Goal: Information Seeking & Learning: Learn about a topic

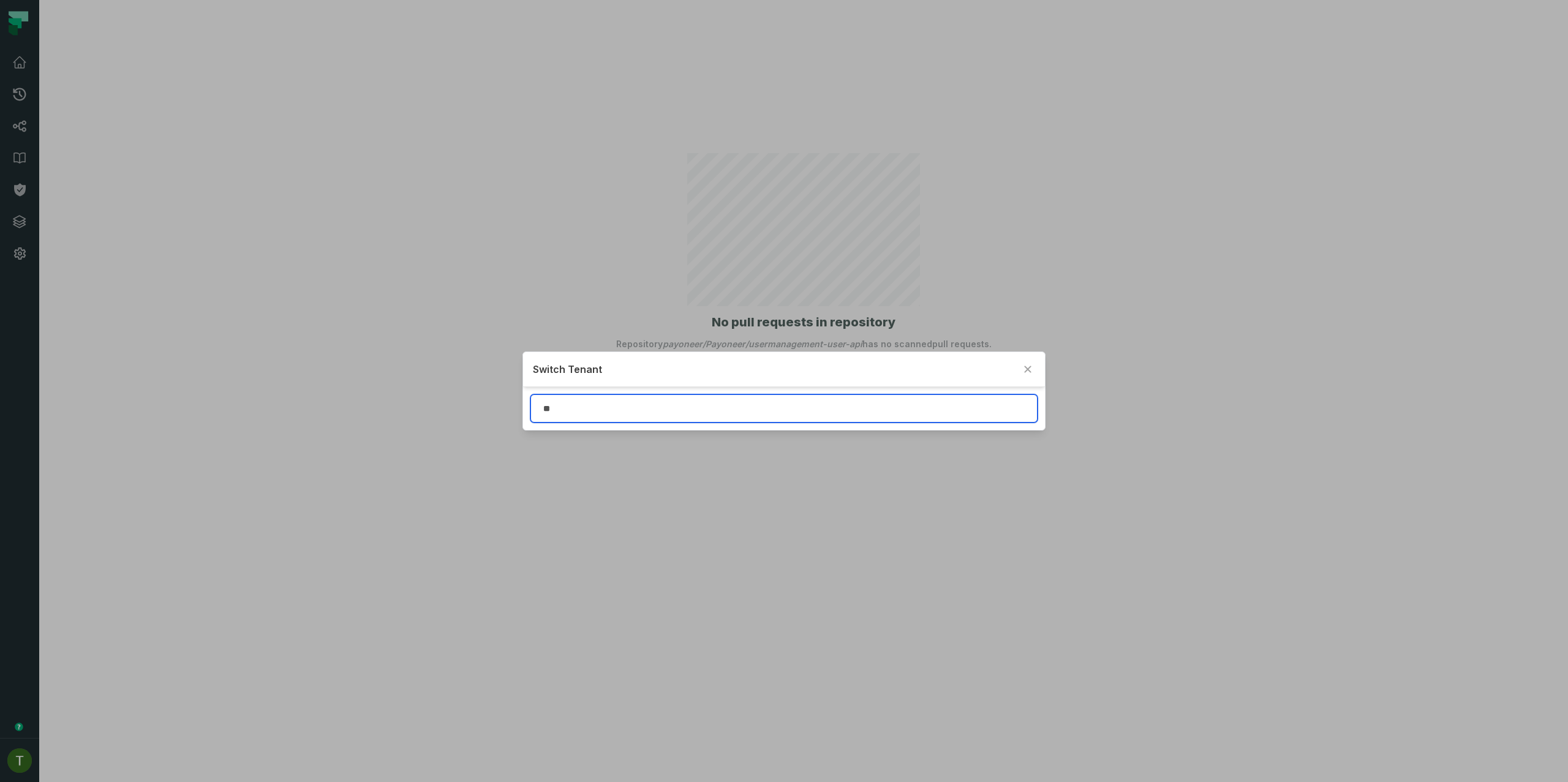
type input "*"
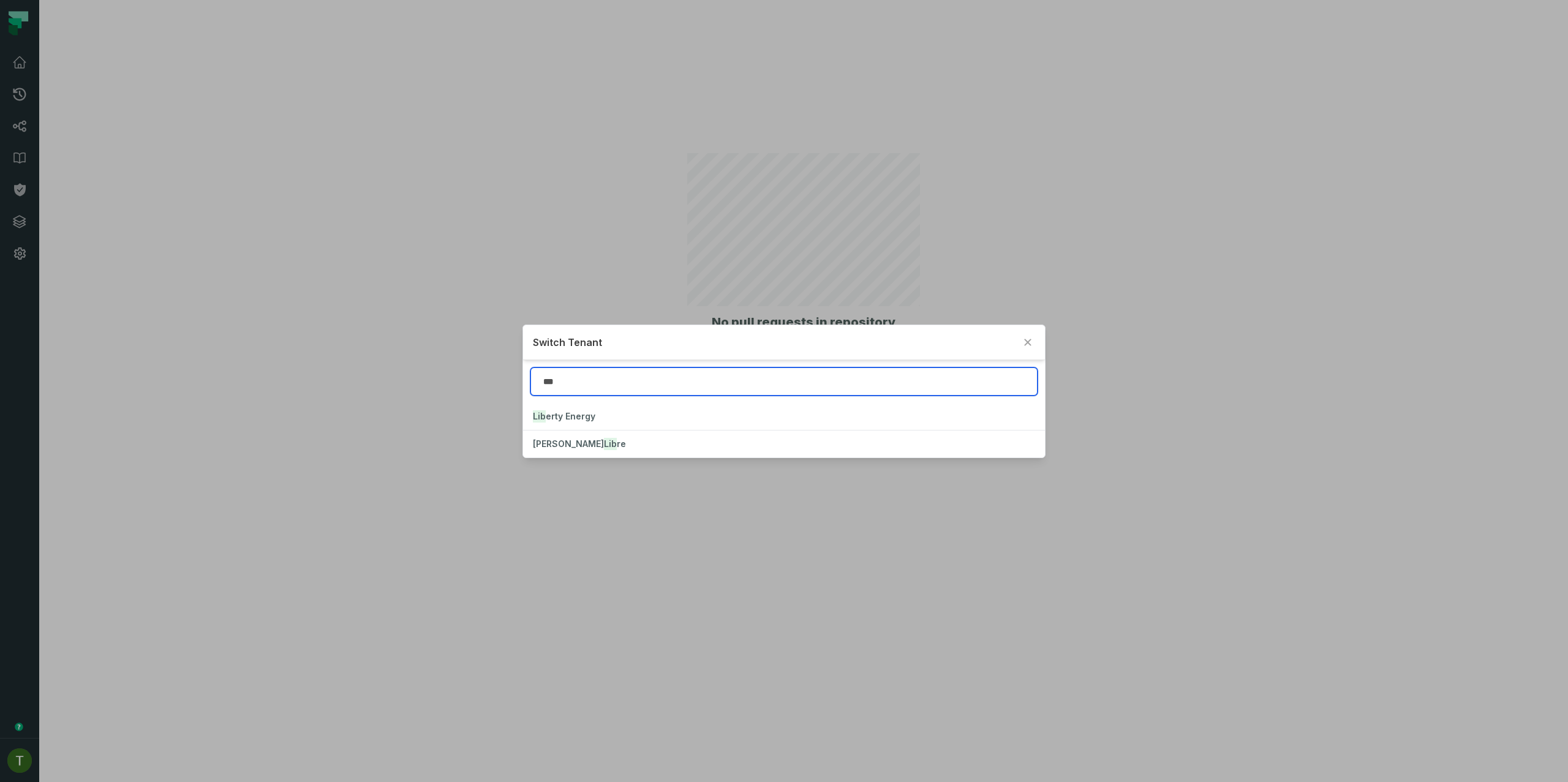
type input "***"
click button "Lib erty Energy" at bounding box center [783, 416] width 521 height 27
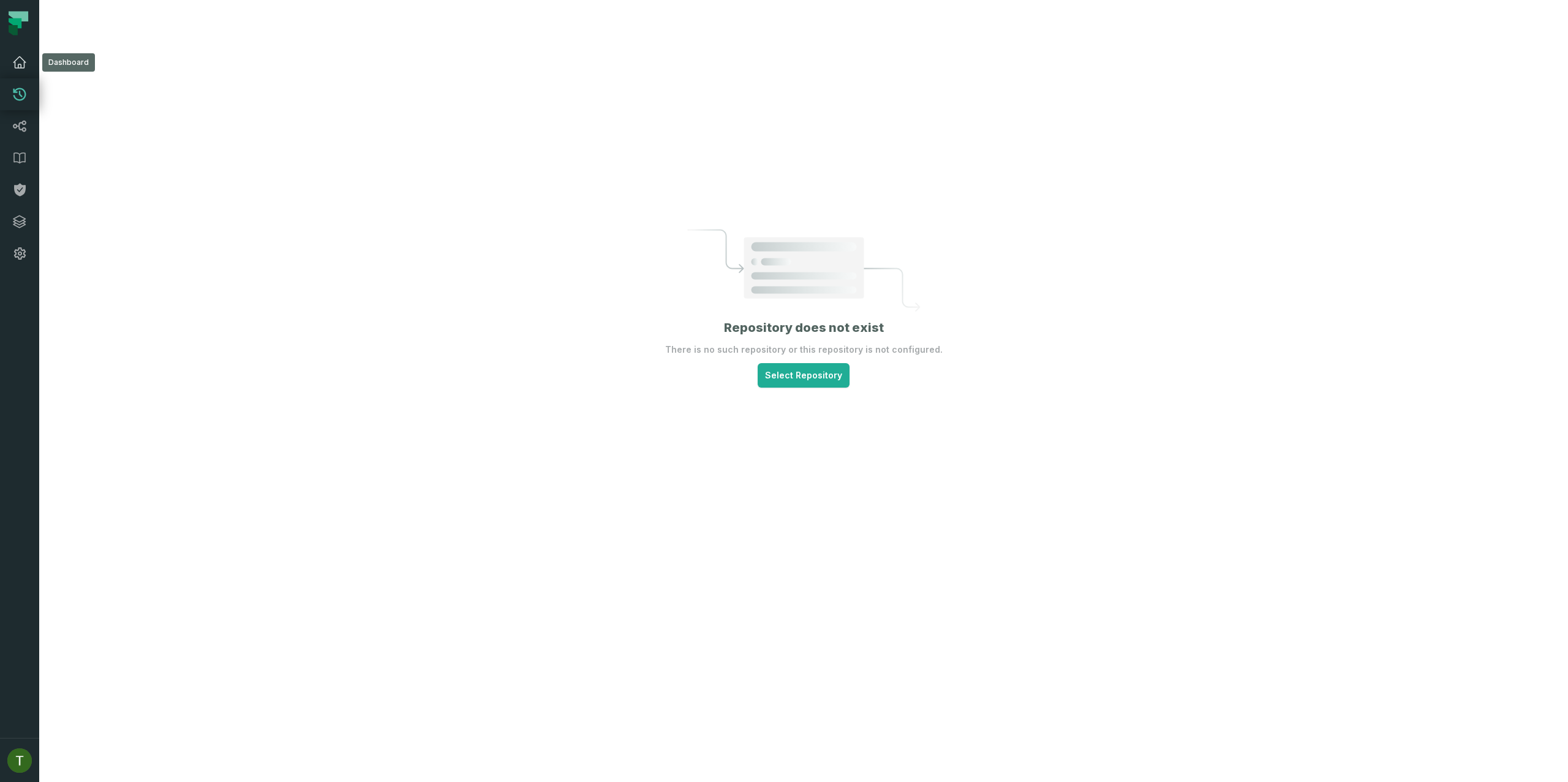
click at [16, 70] on link "Dashboard" at bounding box center [19, 62] width 39 height 32
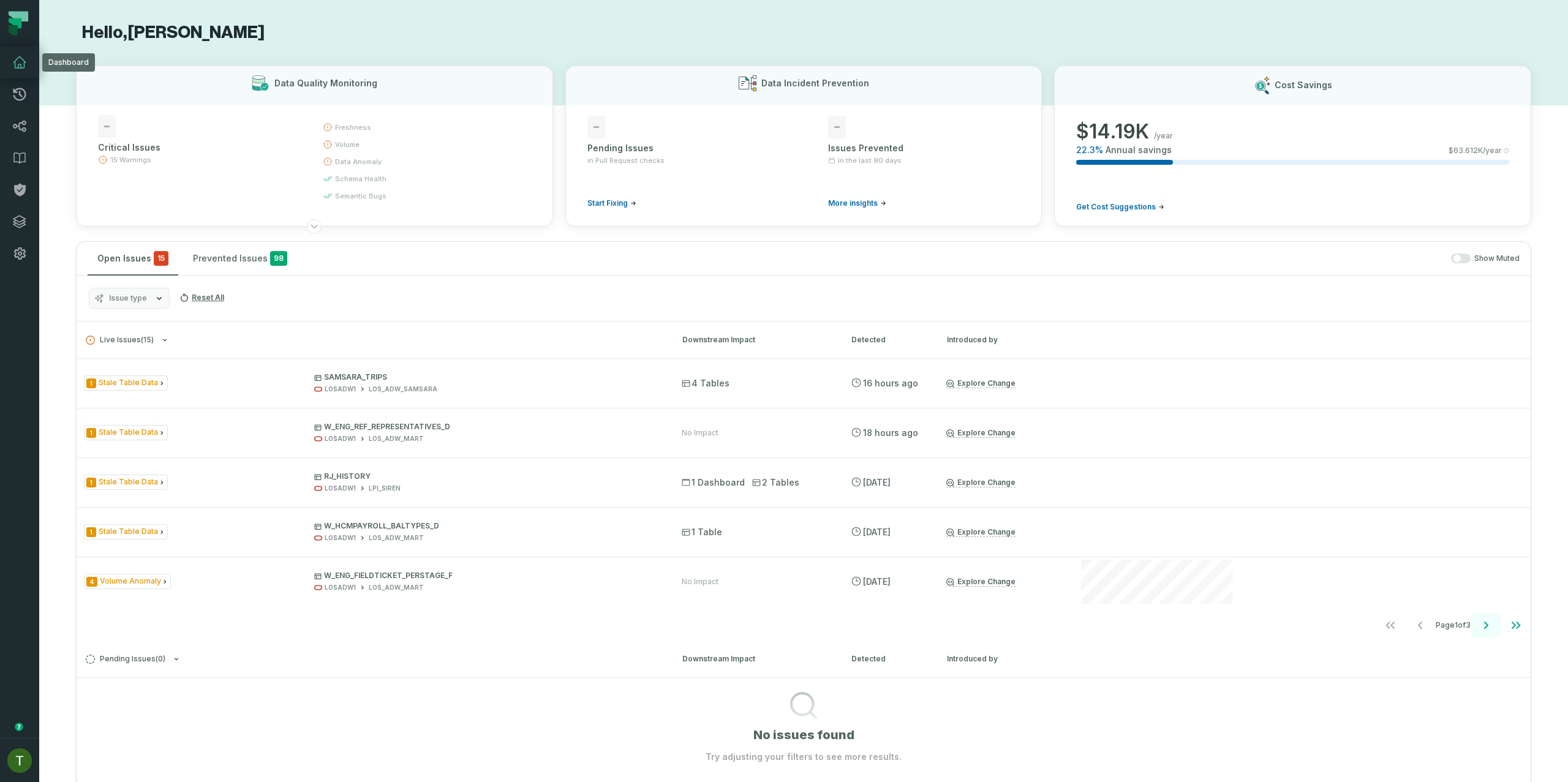
click at [1479, 626] on icon "Go to next page" at bounding box center [1485, 624] width 14 height 14
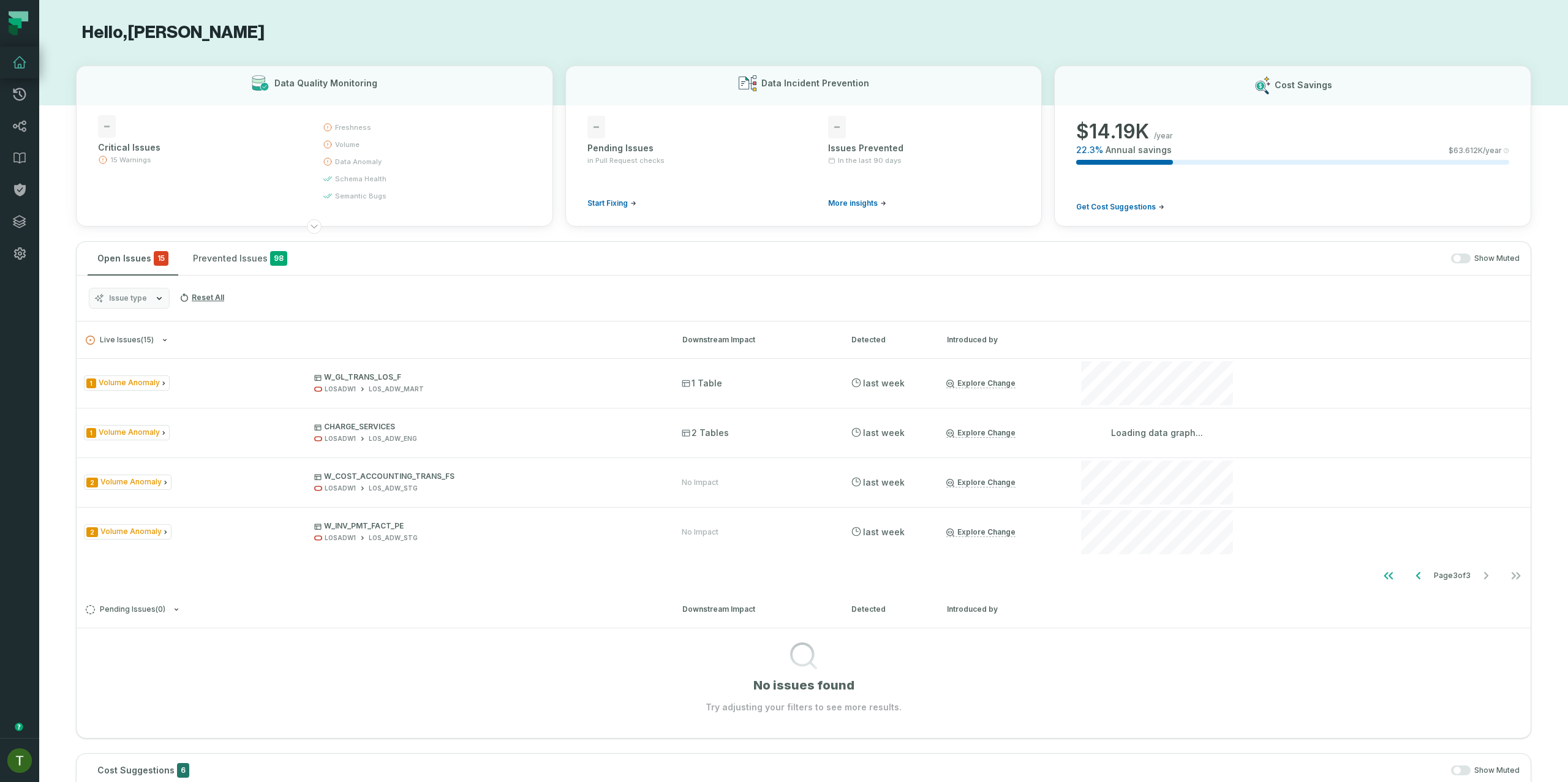
click at [120, 305] on button "Issue type" at bounding box center [129, 297] width 81 height 21
click at [173, 423] on label "Unexpected Column Value" at bounding box center [165, 420] width 152 height 24
click at [106, 423] on button "Unexpected Column Value" at bounding box center [102, 421] width 10 height 10
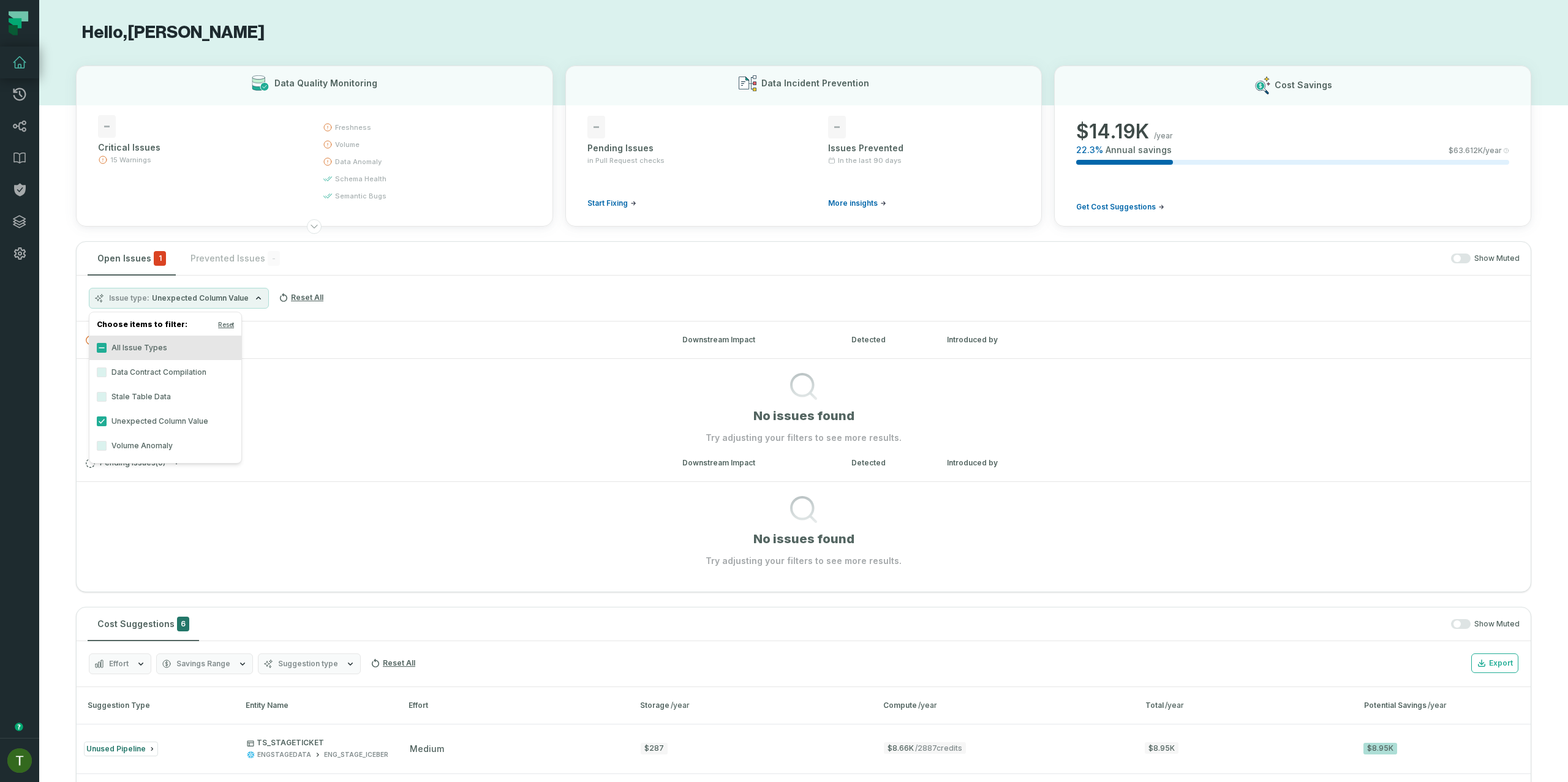
click at [162, 449] on label "Volume Anomaly" at bounding box center [165, 445] width 152 height 24
click at [106, 449] on button "Volume Anomaly" at bounding box center [102, 446] width 10 height 10
click at [164, 445] on label "Volume Anomaly" at bounding box center [165, 445] width 152 height 24
click at [106, 445] on button "Volume Anomaly" at bounding box center [102, 446] width 10 height 10
click at [413, 363] on section "No issues found Try adjusting your filters to see more results." at bounding box center [803, 401] width 1454 height 86
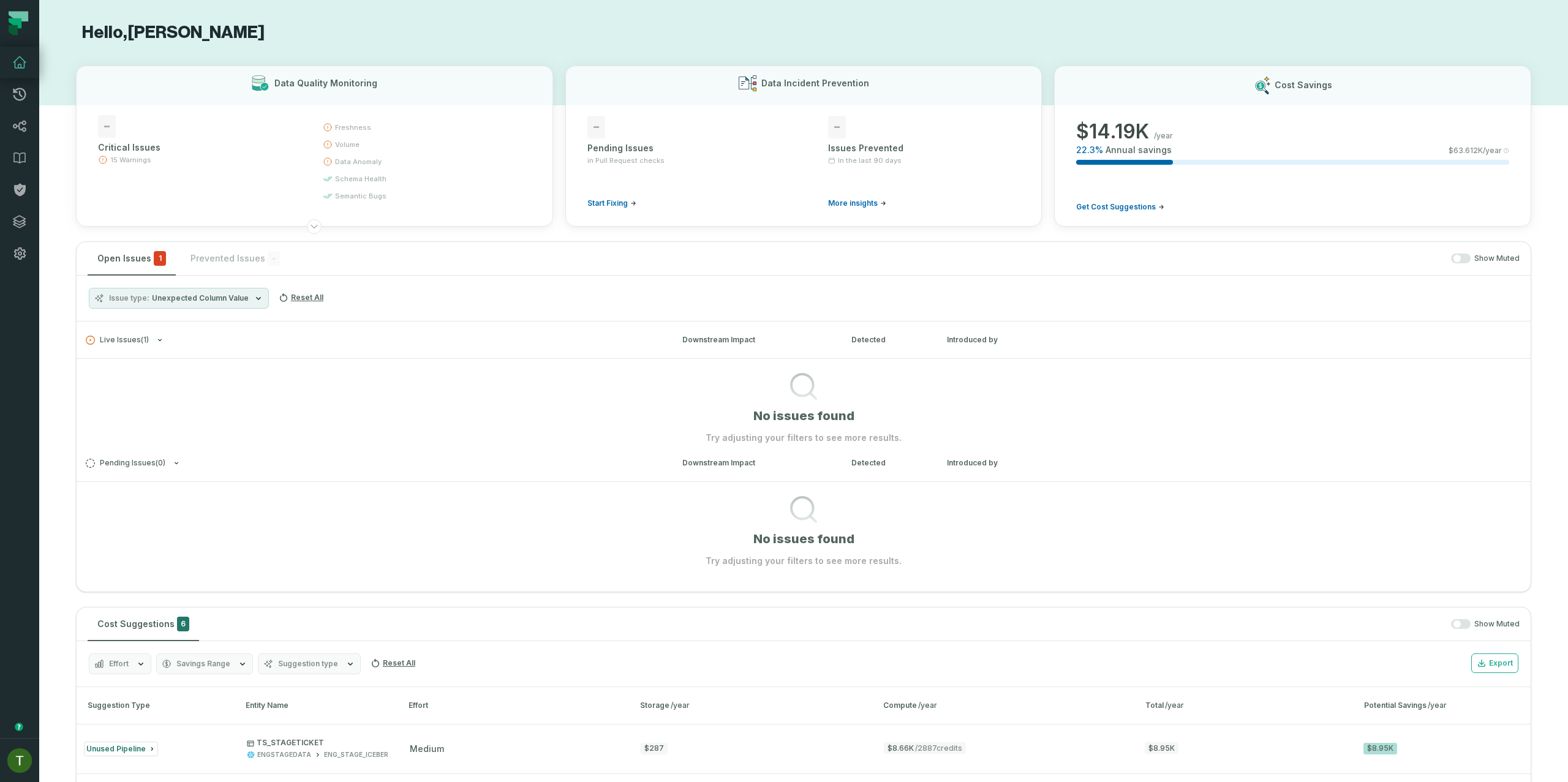
click at [167, 287] on button "Issue type Unexpected Column Value" at bounding box center [179, 297] width 180 height 21
click at [143, 356] on label "All Issue Types" at bounding box center [165, 347] width 152 height 24
click at [106, 352] on button "All Issue Types" at bounding box center [102, 348] width 10 height 10
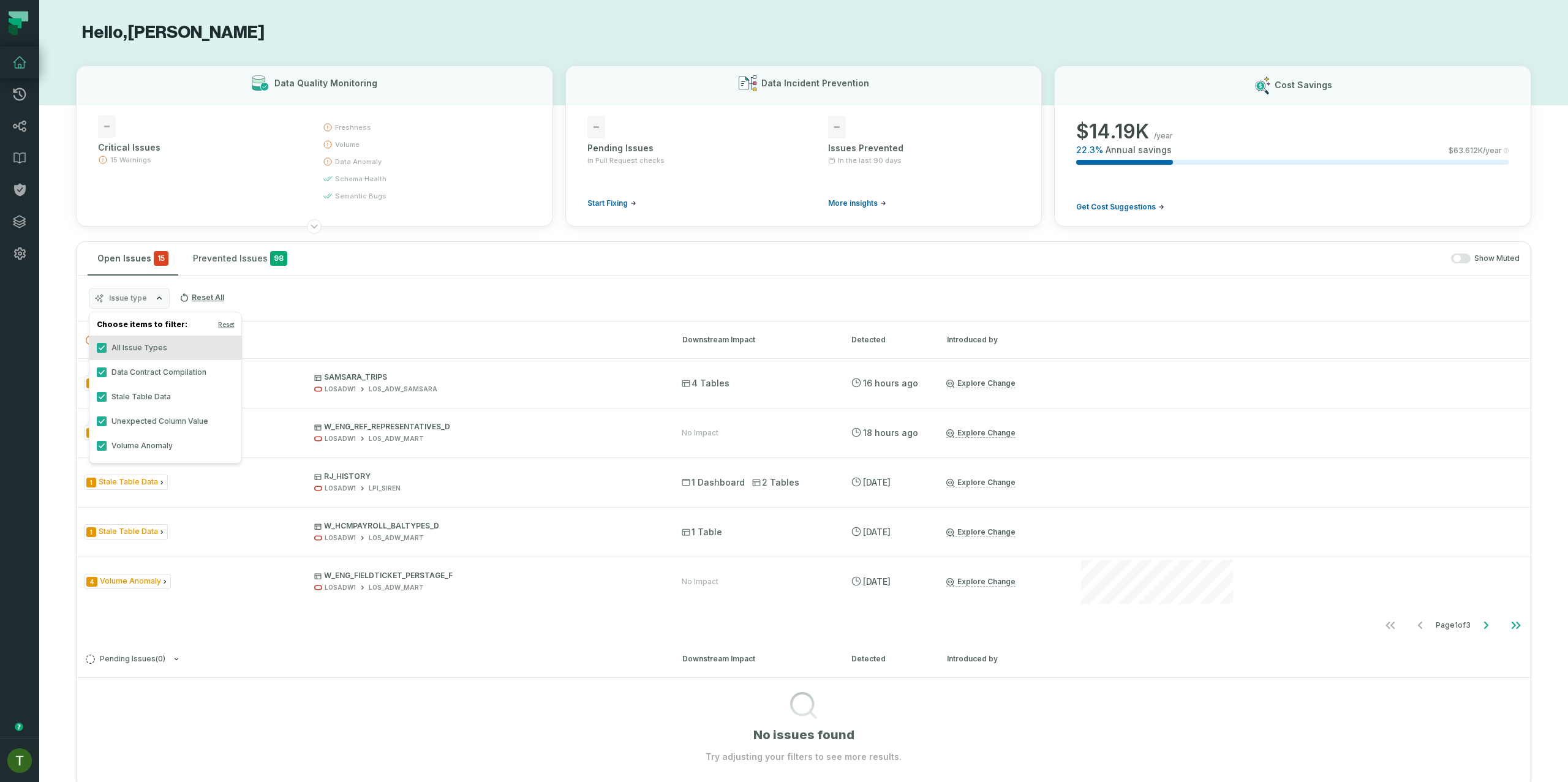
click at [144, 351] on label "All Issue Types" at bounding box center [165, 347] width 152 height 24
click at [106, 351] on button "All Issue Types" at bounding box center [102, 348] width 10 height 10
click at [144, 351] on label "All Issue Types" at bounding box center [165, 347] width 152 height 24
click at [106, 351] on button "All Issue Types" at bounding box center [102, 348] width 10 height 10
click at [142, 357] on label "All Issue Types" at bounding box center [165, 347] width 152 height 24
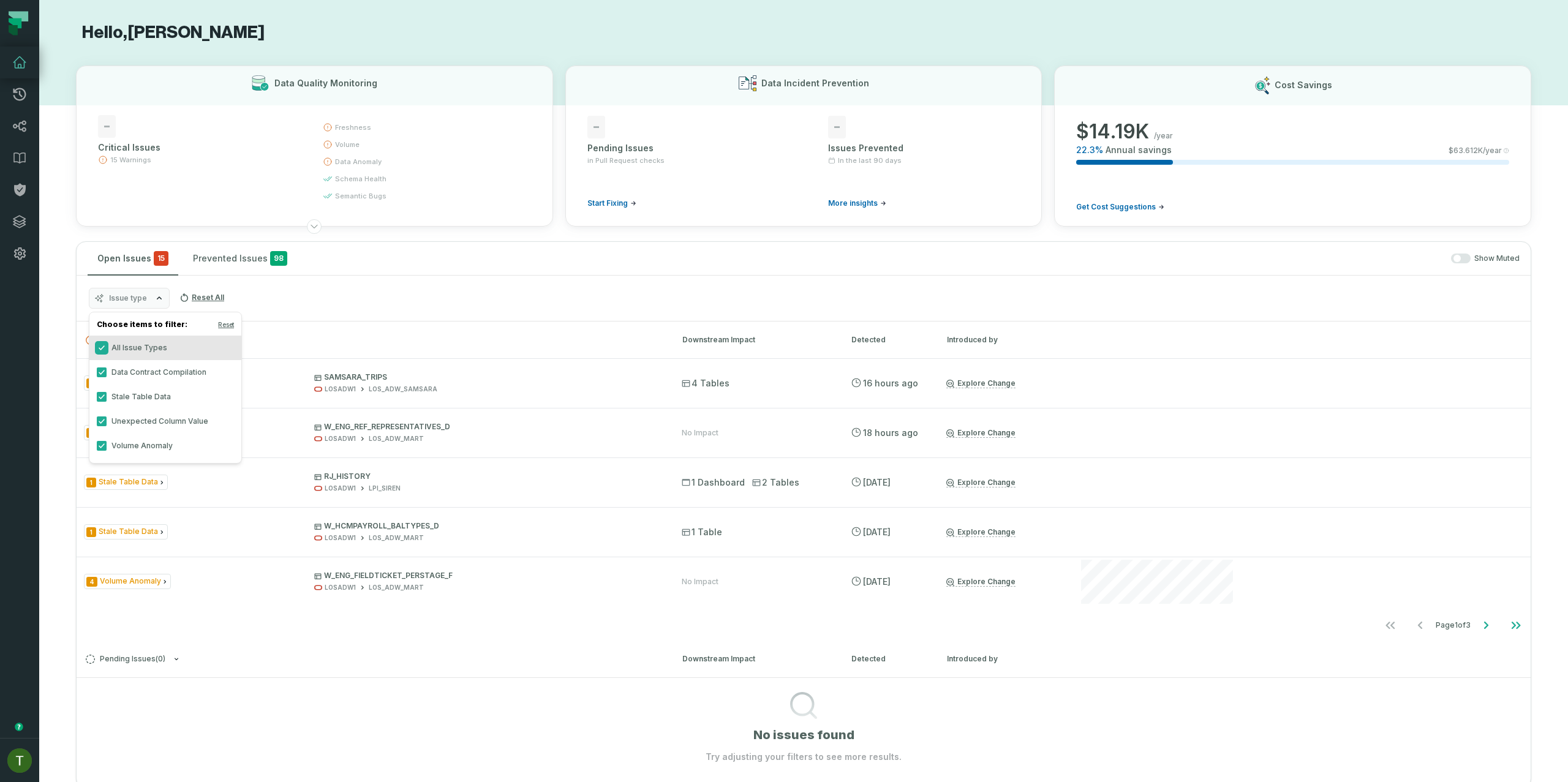
click at [106, 352] on button "All Issue Types" at bounding box center [102, 348] width 10 height 10
click at [144, 352] on label "All Issue Types" at bounding box center [165, 347] width 152 height 24
click at [106, 352] on button "All Issue Types" at bounding box center [102, 348] width 10 height 10
click at [144, 352] on label "All Issue Types" at bounding box center [165, 347] width 152 height 24
click at [106, 352] on button "All Issue Types" at bounding box center [102, 348] width 10 height 10
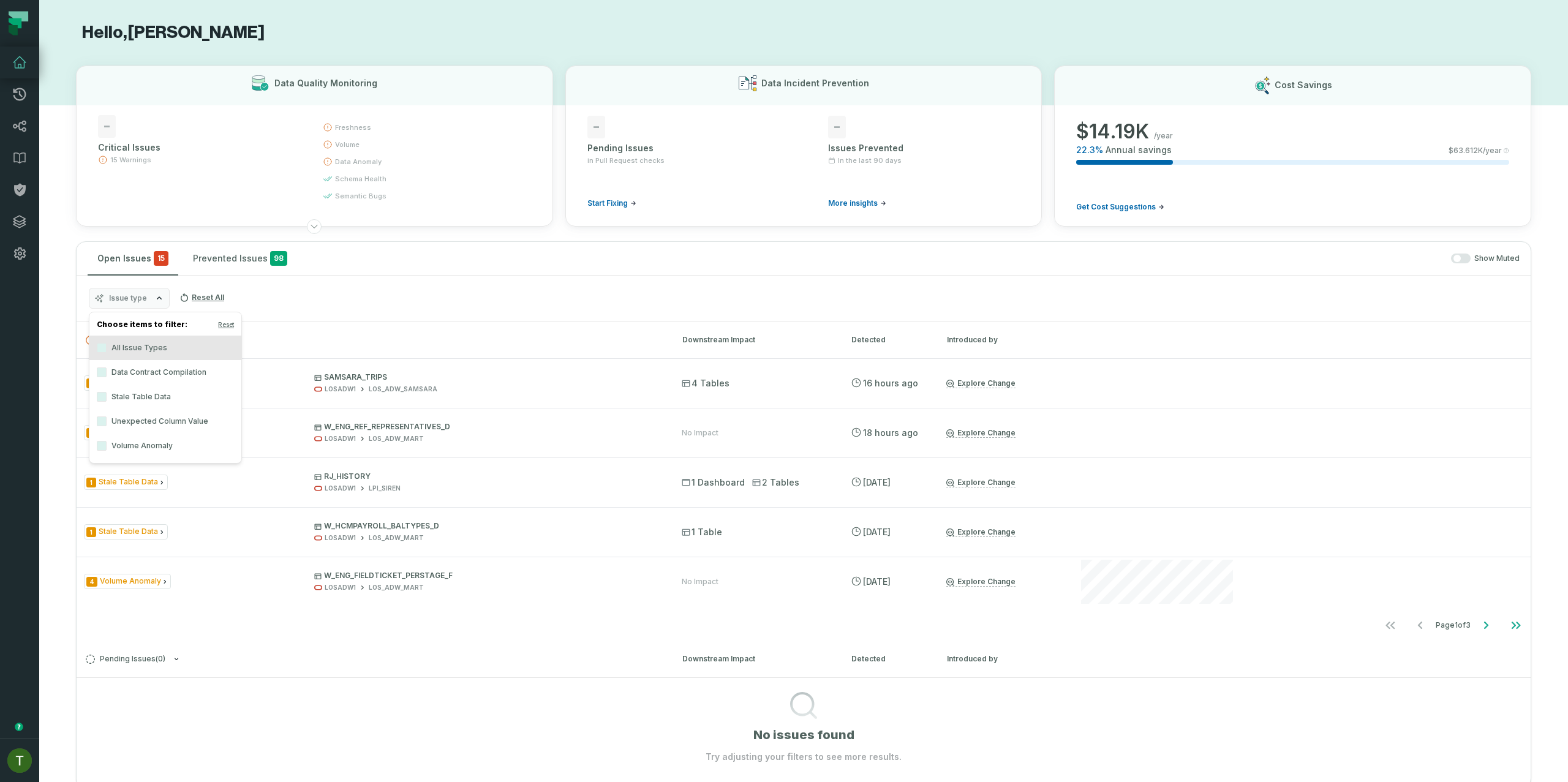
click at [143, 416] on label "Unexpected Column Value" at bounding box center [165, 420] width 152 height 24
click at [204, 431] on label "Unexpected Column Value" at bounding box center [165, 420] width 152 height 24
click at [106, 426] on button "Unexpected Column Value" at bounding box center [102, 421] width 10 height 10
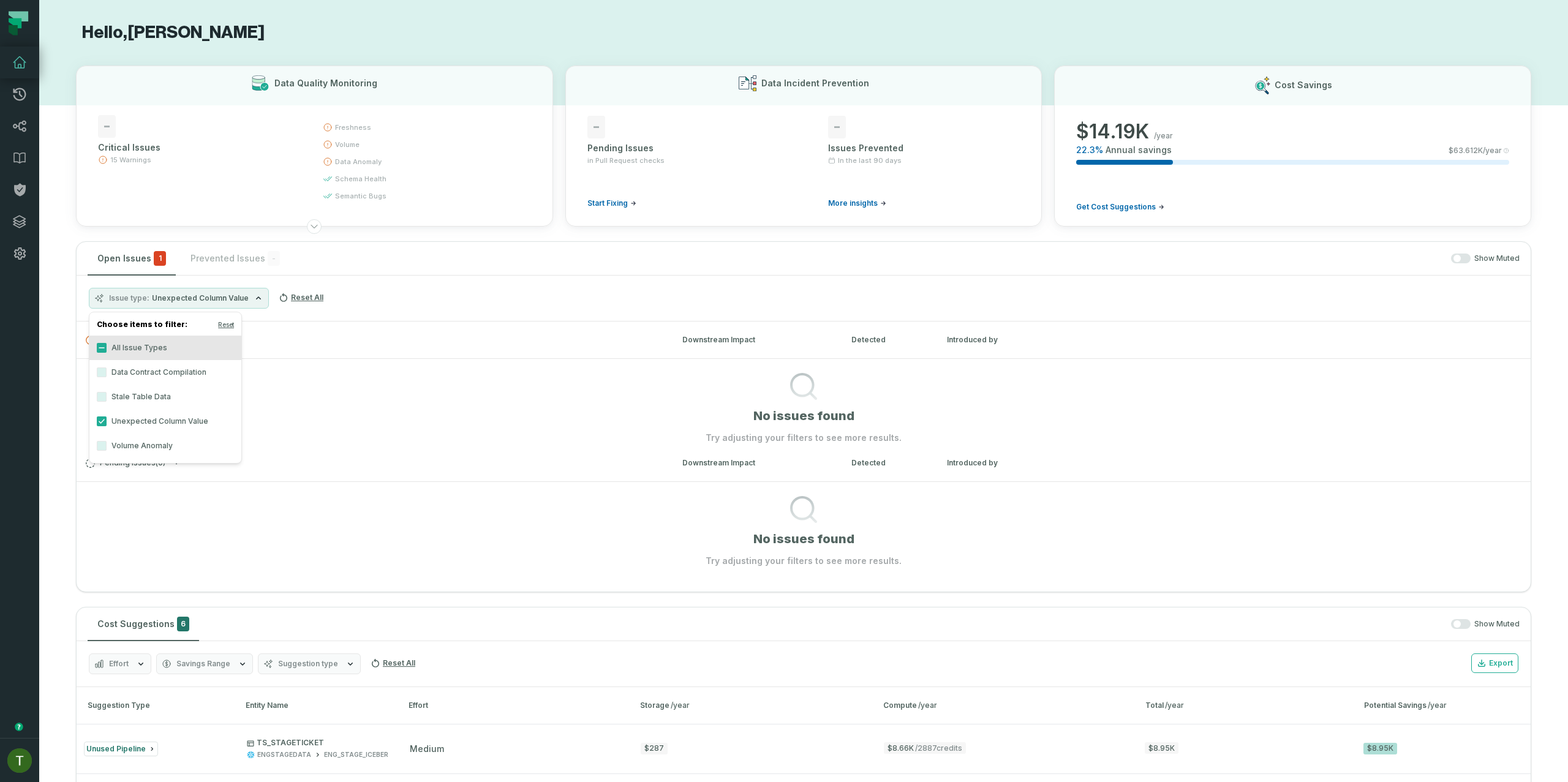
click at [552, 310] on div "Issue type Unexpected Column Value Reset All" at bounding box center [803, 298] width 1454 height 46
click at [247, 254] on div "Open Issues 1 Prevented Issues - Show Muted" at bounding box center [803, 259] width 1454 height 34
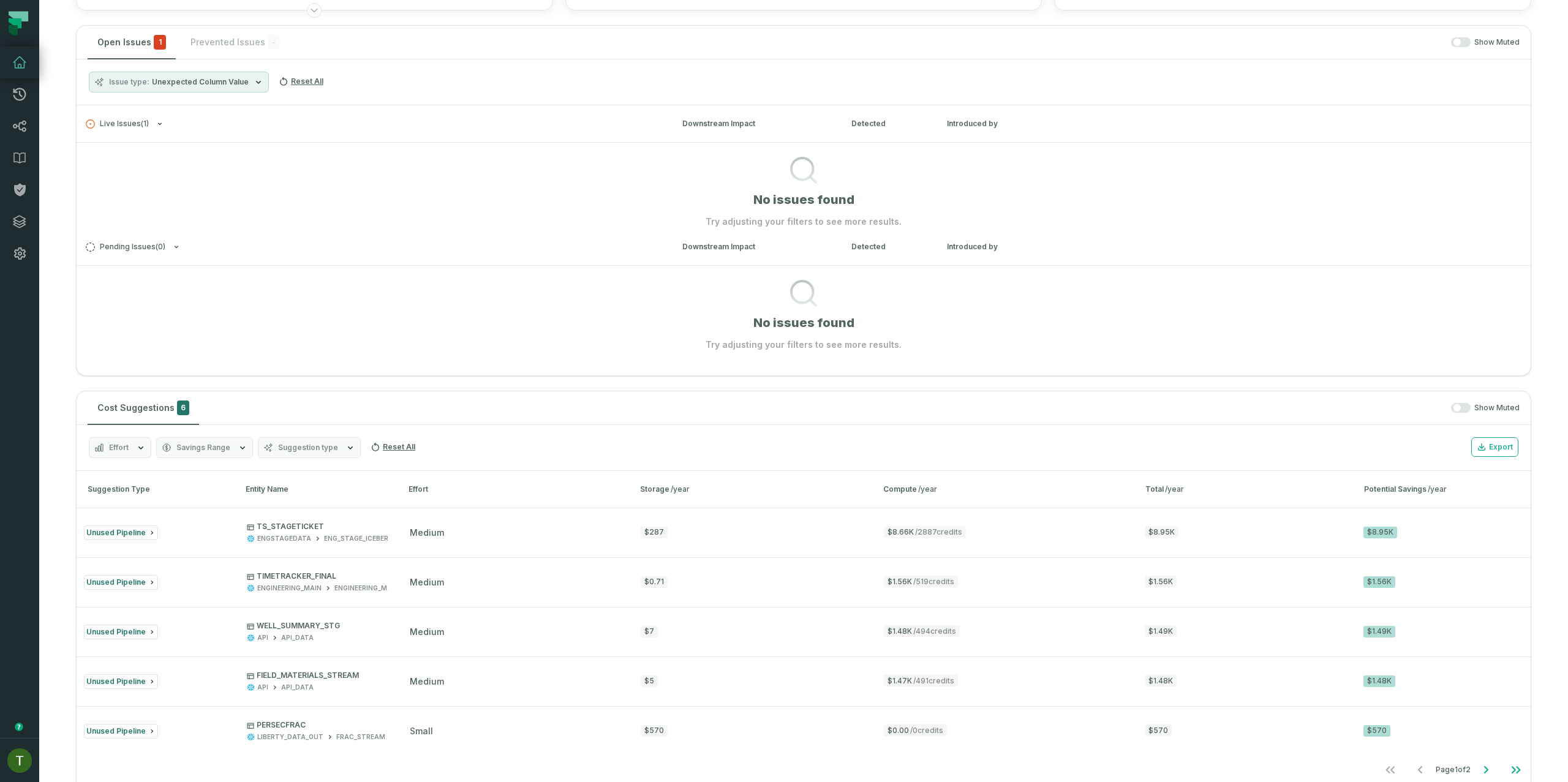
scroll to position [72, 0]
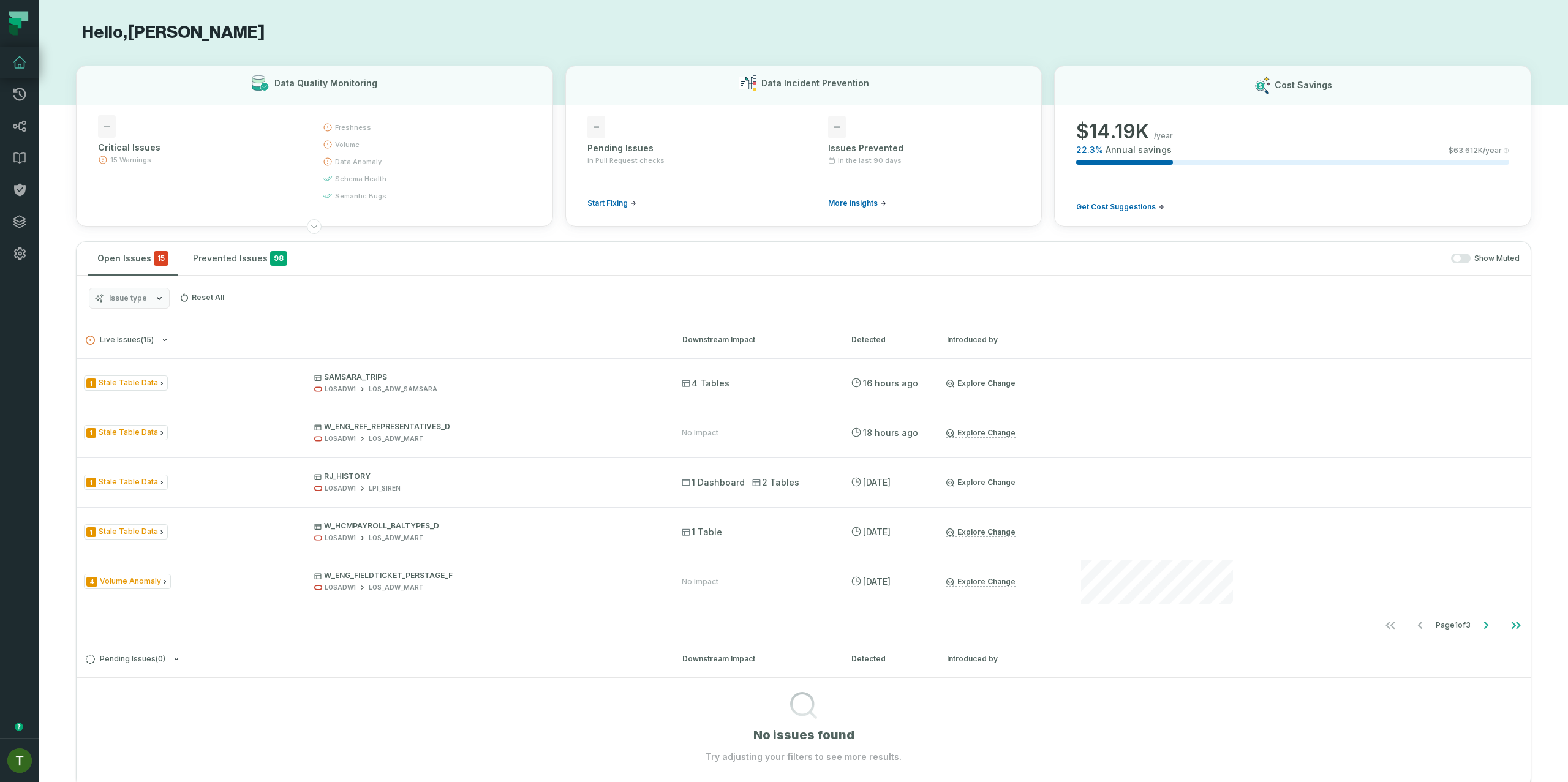
click at [113, 281] on div "Issue type Reset All" at bounding box center [803, 298] width 1454 height 46
click at [124, 301] on span "Issue type" at bounding box center [127, 298] width 38 height 10
click at [203, 415] on label "Unexpected Column Value" at bounding box center [165, 420] width 152 height 24
click at [106, 416] on button "Unexpected Column Value" at bounding box center [102, 421] width 10 height 10
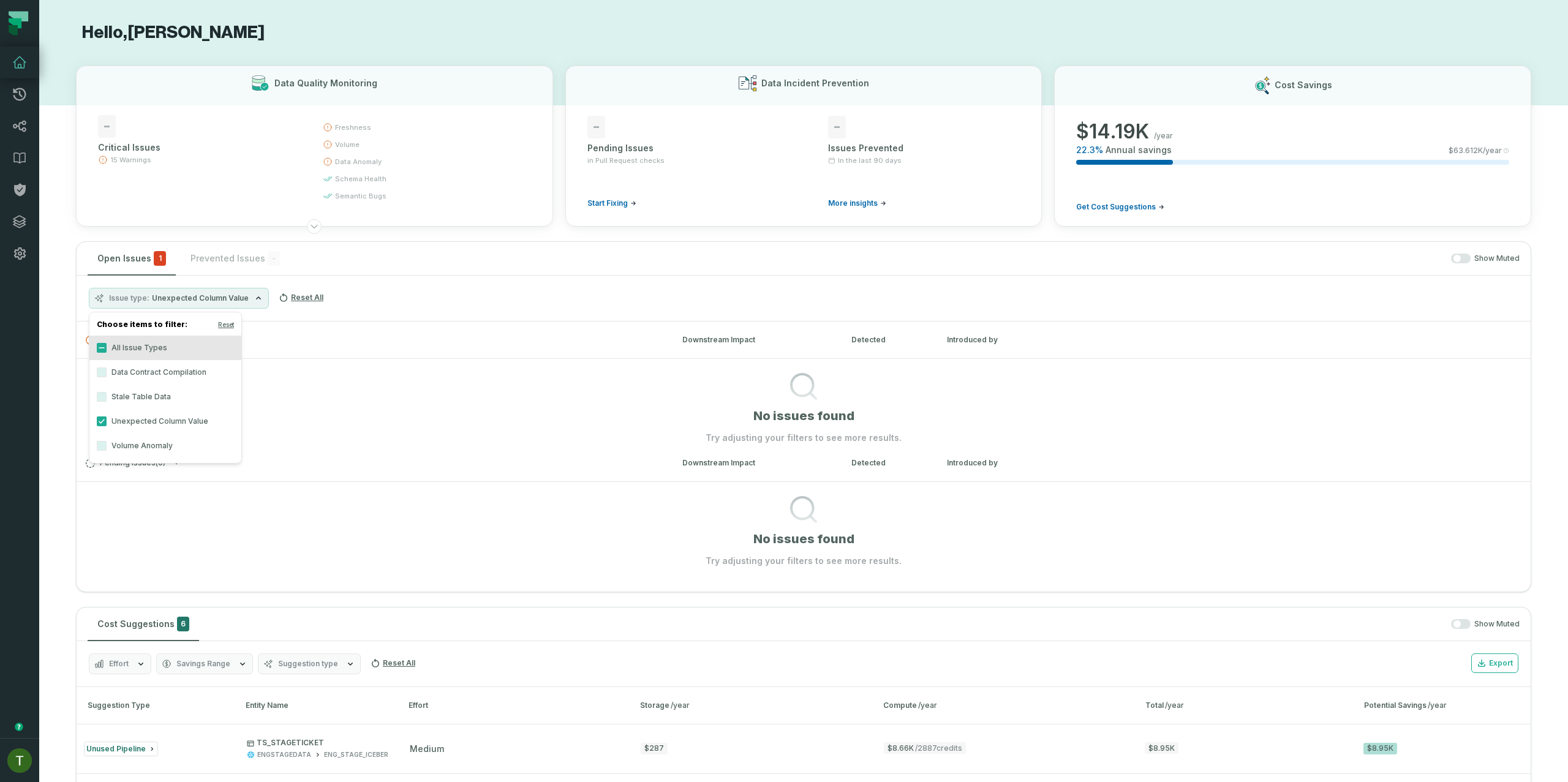
click at [492, 286] on div "Issue type Unexpected Column Value Reset All" at bounding box center [803, 298] width 1454 height 46
click at [1458, 259] on button "button" at bounding box center [1460, 259] width 19 height 10
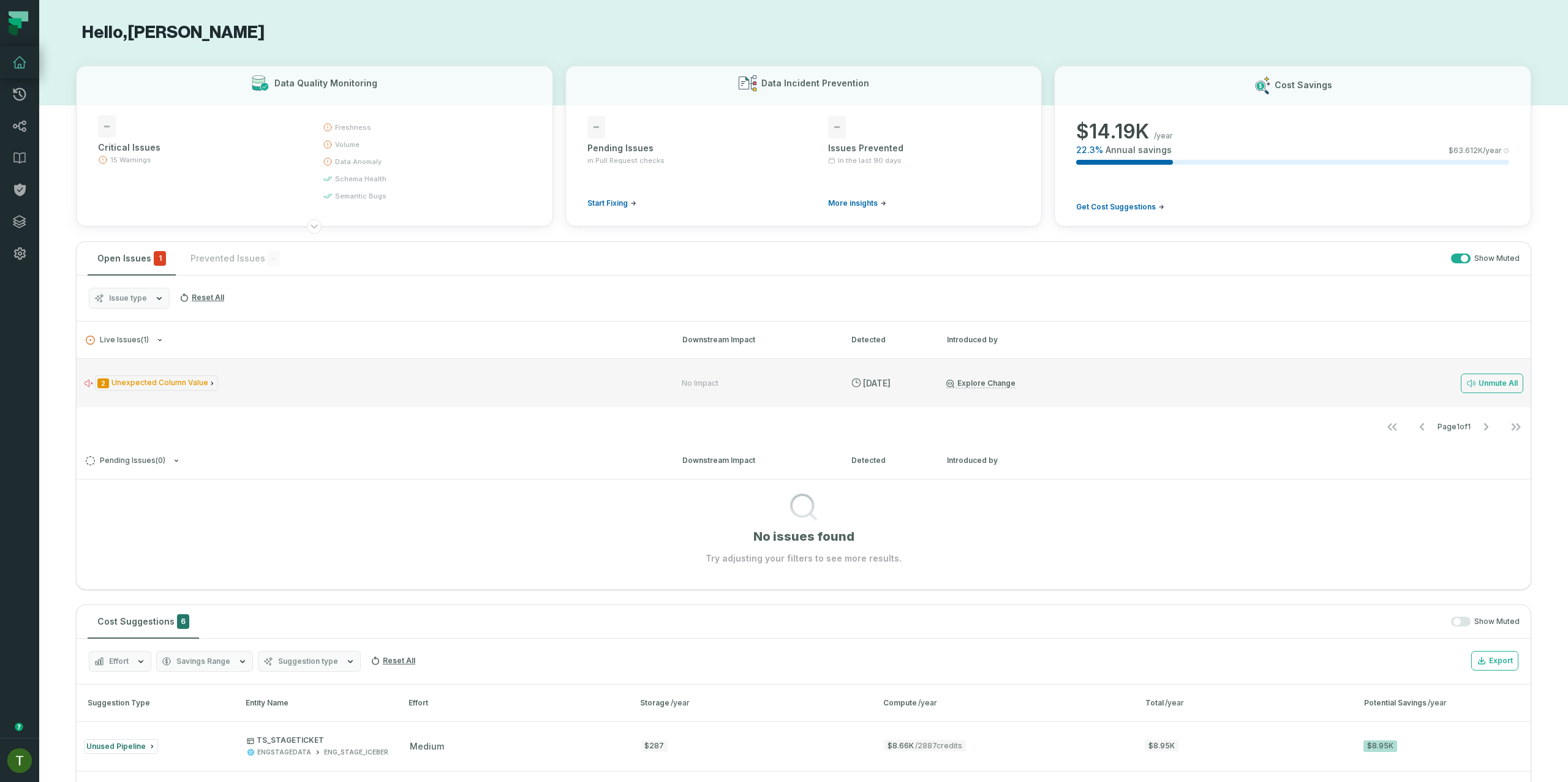
click at [541, 399] on div "2 Unexpected Column Value No Impact 9/9/2025, 10:37:11 AM Explore Change Unmute…" at bounding box center [803, 383] width 1454 height 49
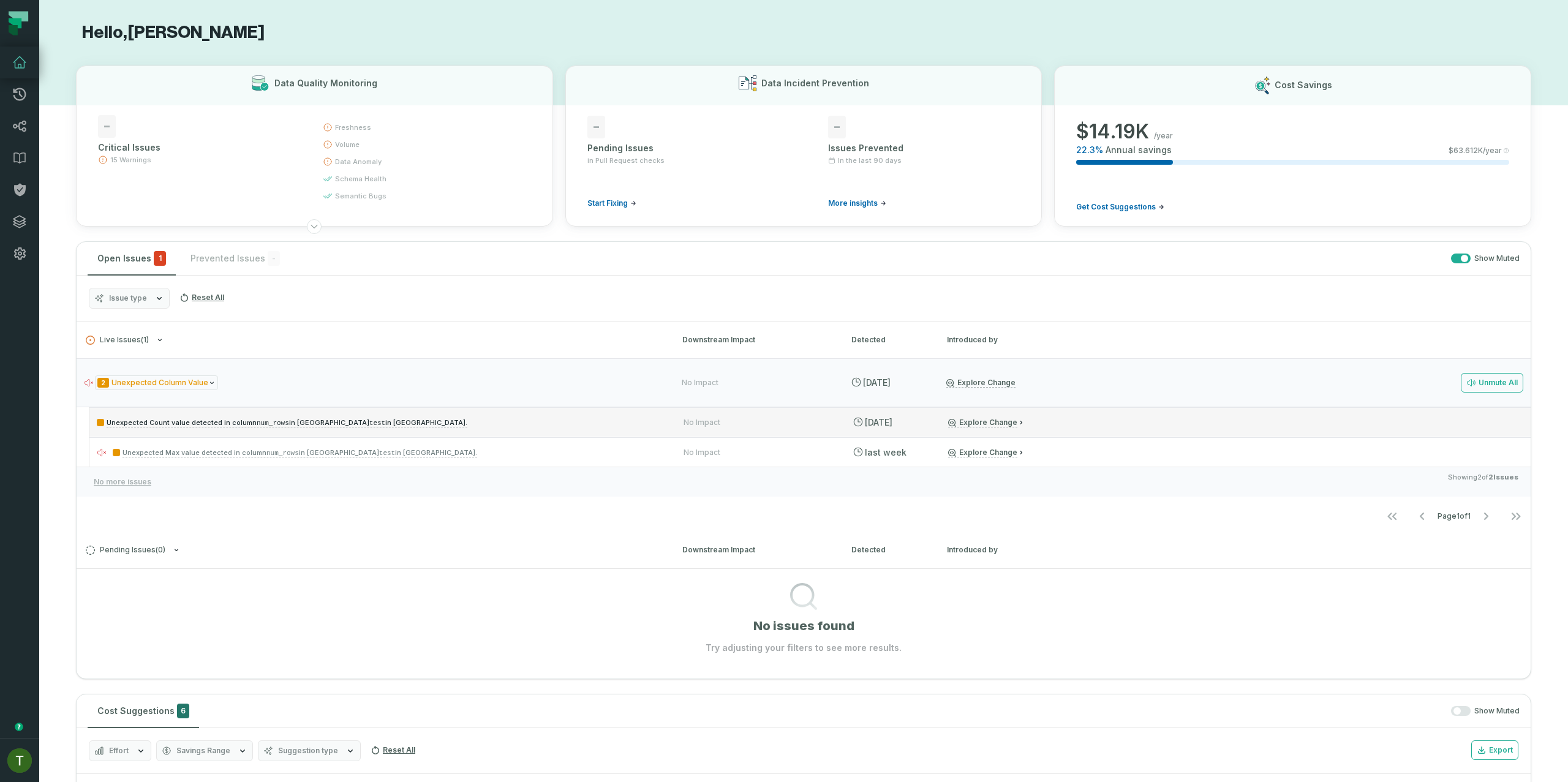
click at [1354, 434] on div "Unexpected Count value detected in column num_rows in Query test in Athena. No …" at bounding box center [809, 421] width 1441 height 29
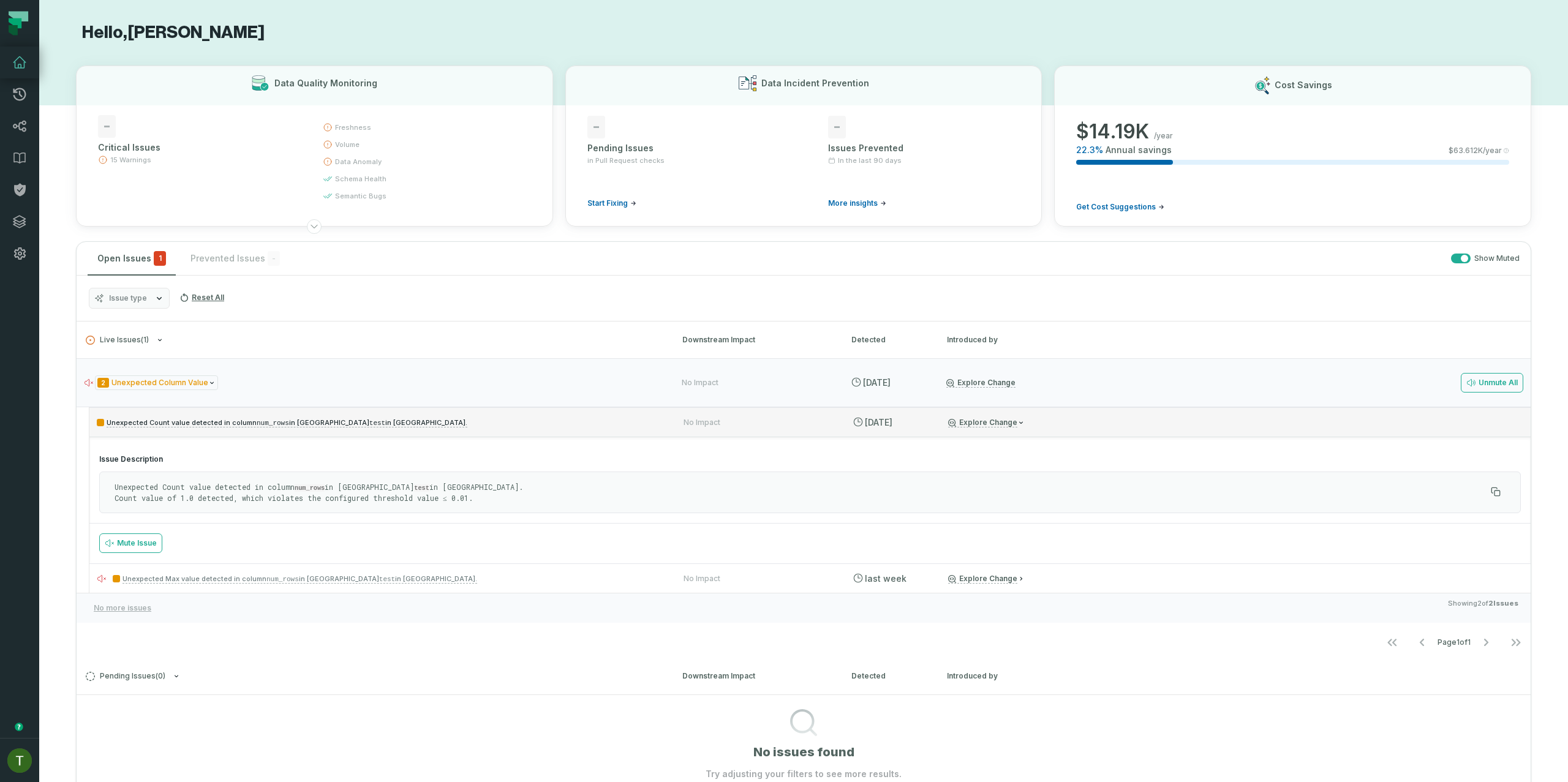
click at [1354, 434] on div "Unexpected Count value detected in column num_rows in Query test in Athena. No …" at bounding box center [809, 421] width 1441 height 29
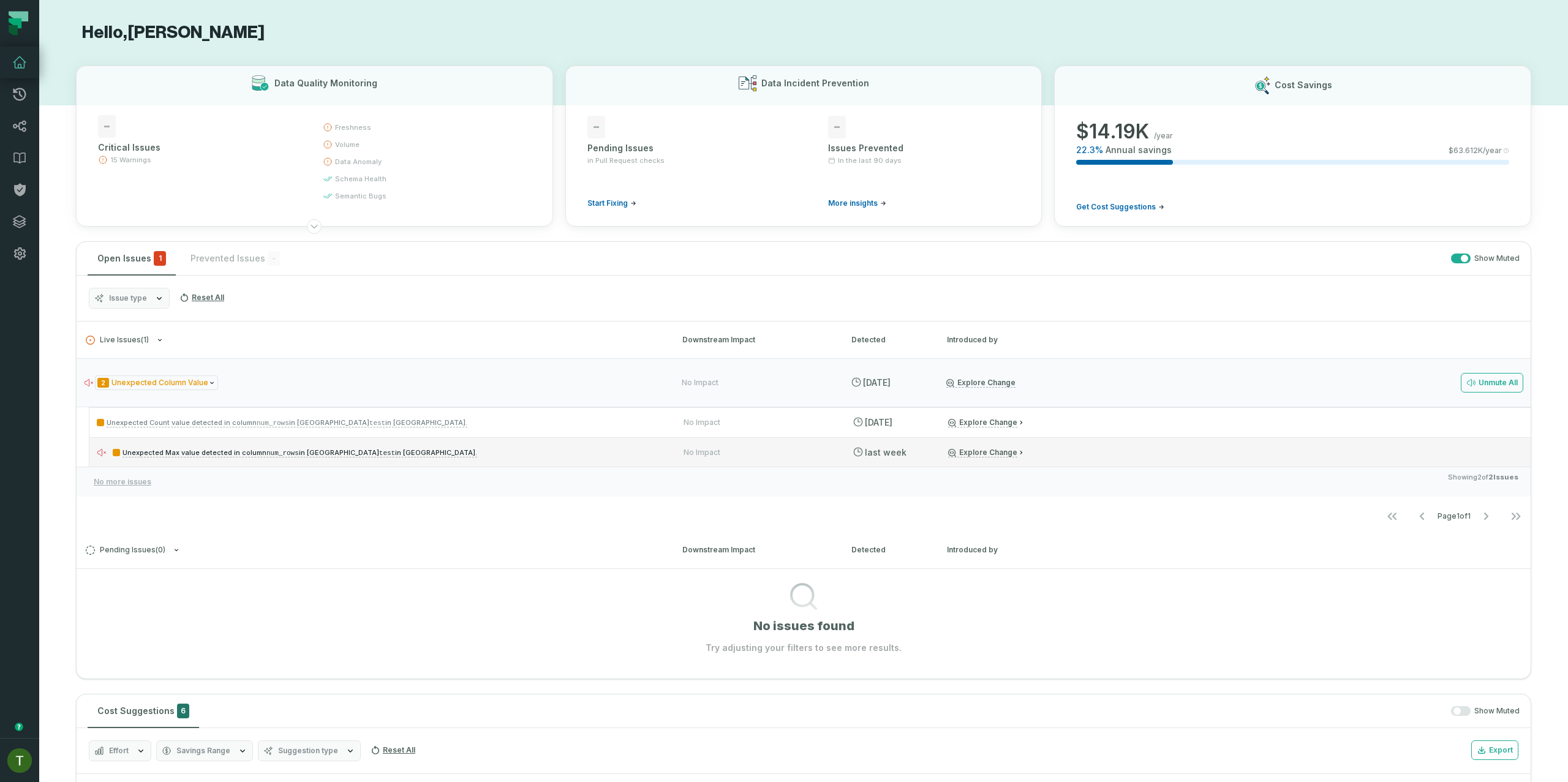
click at [1346, 454] on div "Unexpected Max value detected in column num_rows in Query test in Athena. No Im…" at bounding box center [809, 452] width 1441 height 29
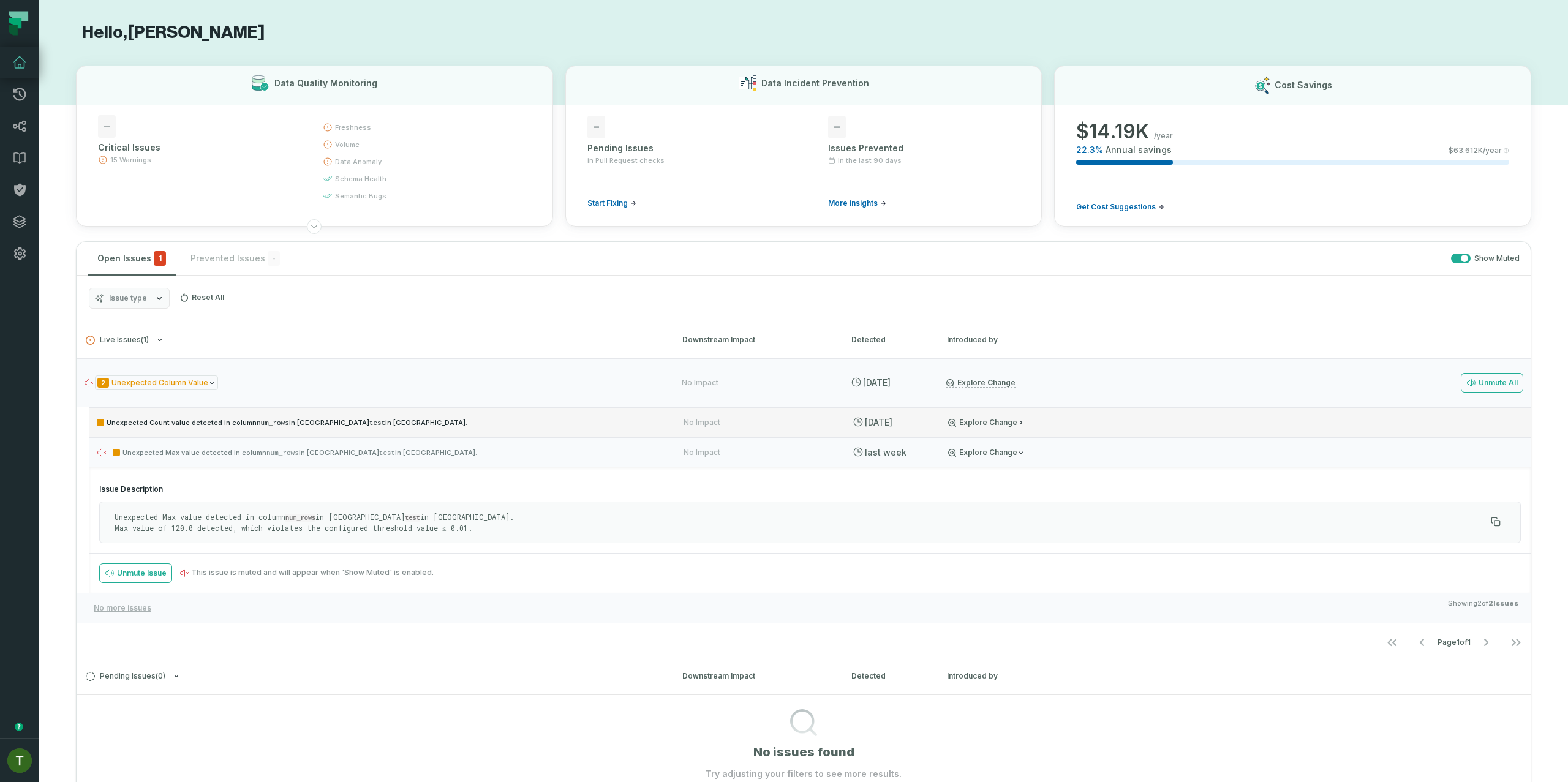
click at [1325, 426] on div "Unexpected Count value detected in column num_rows in Query test in Athena. No …" at bounding box center [809, 421] width 1441 height 29
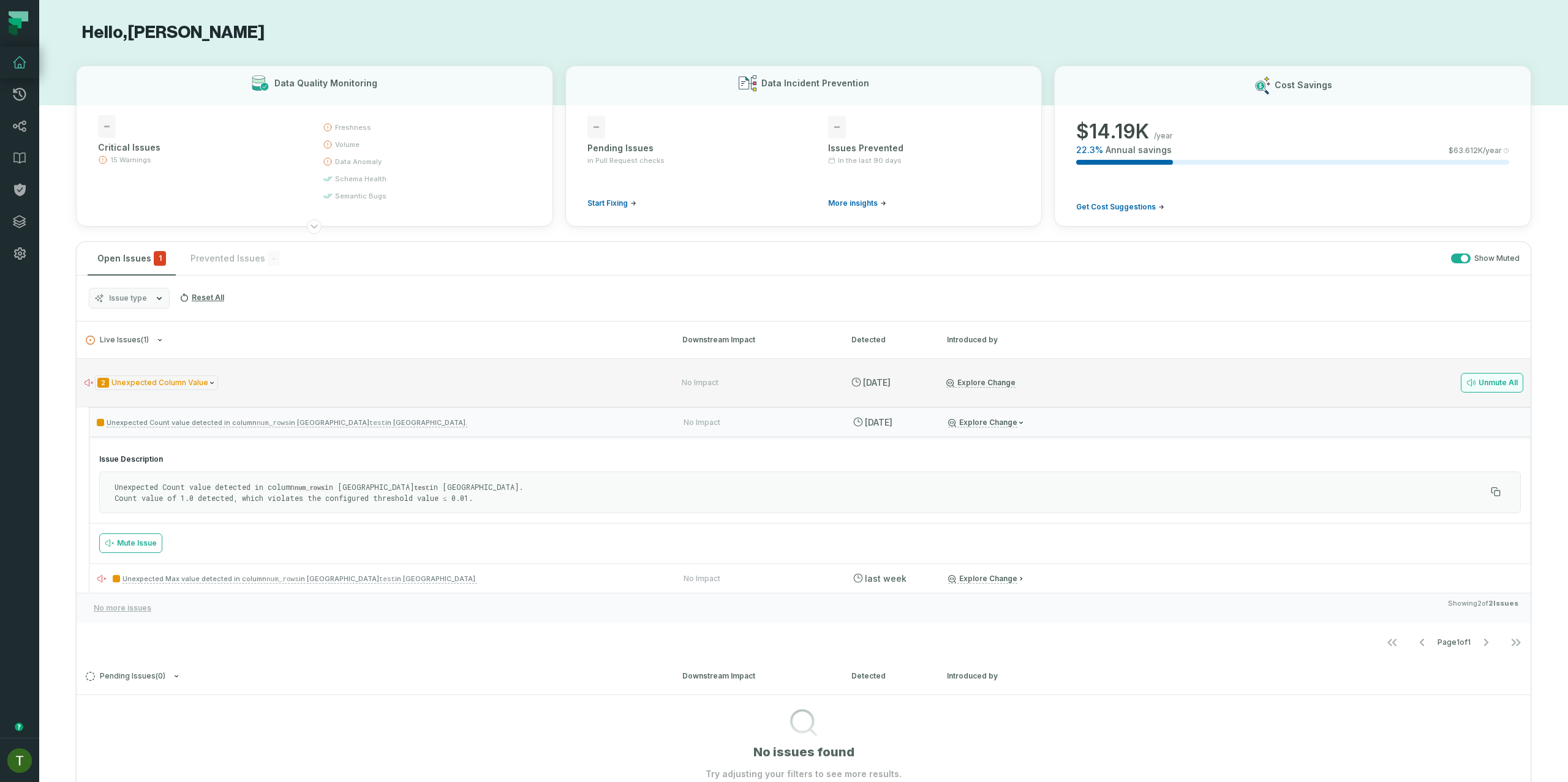
click at [1499, 386] on button "Unmute All" at bounding box center [1492, 382] width 62 height 19
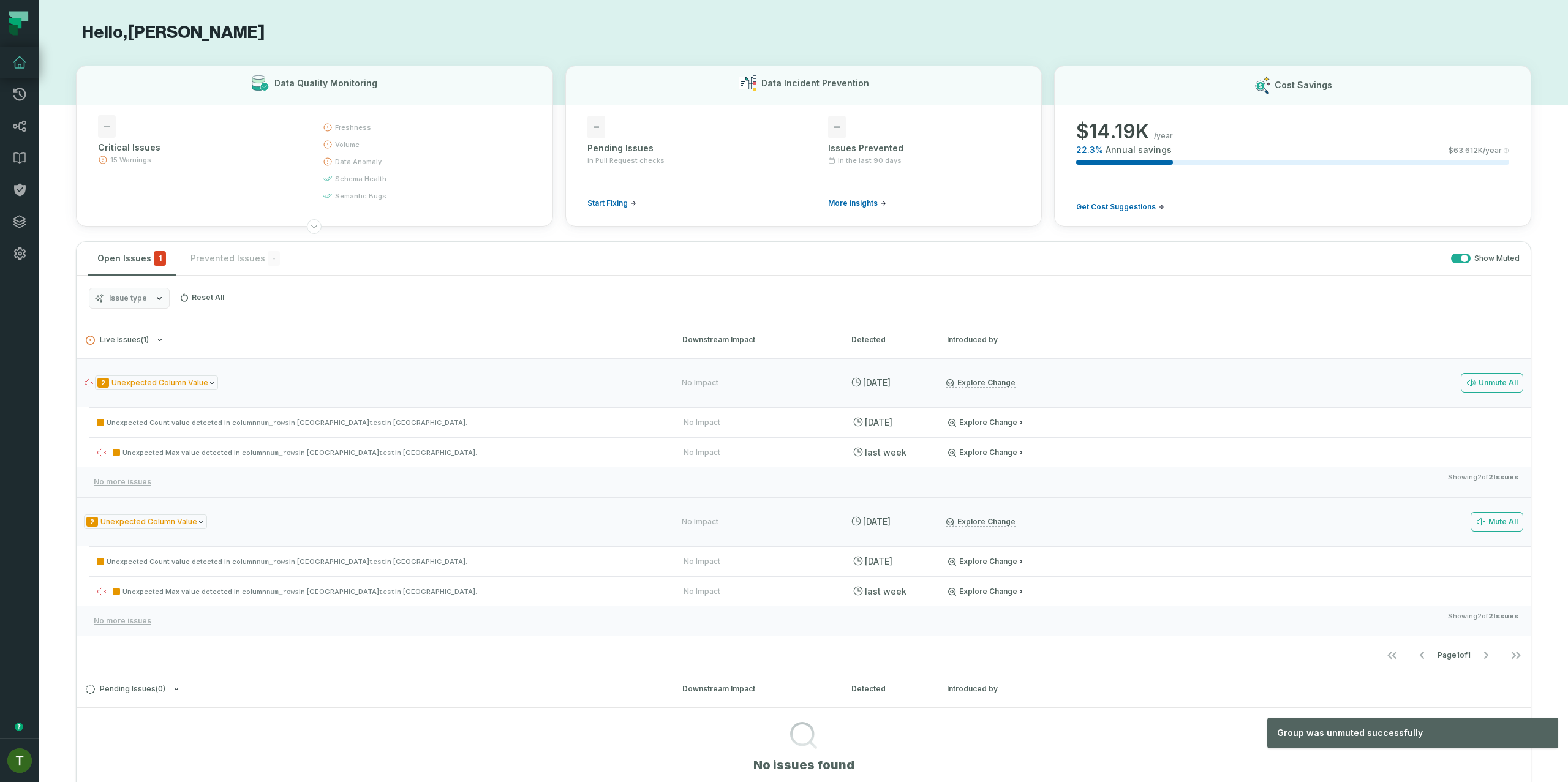
click at [188, 348] on h3 "Live Issues ( 1 ) Downstream Impact Detected Introduced by" at bounding box center [803, 340] width 1454 height 37
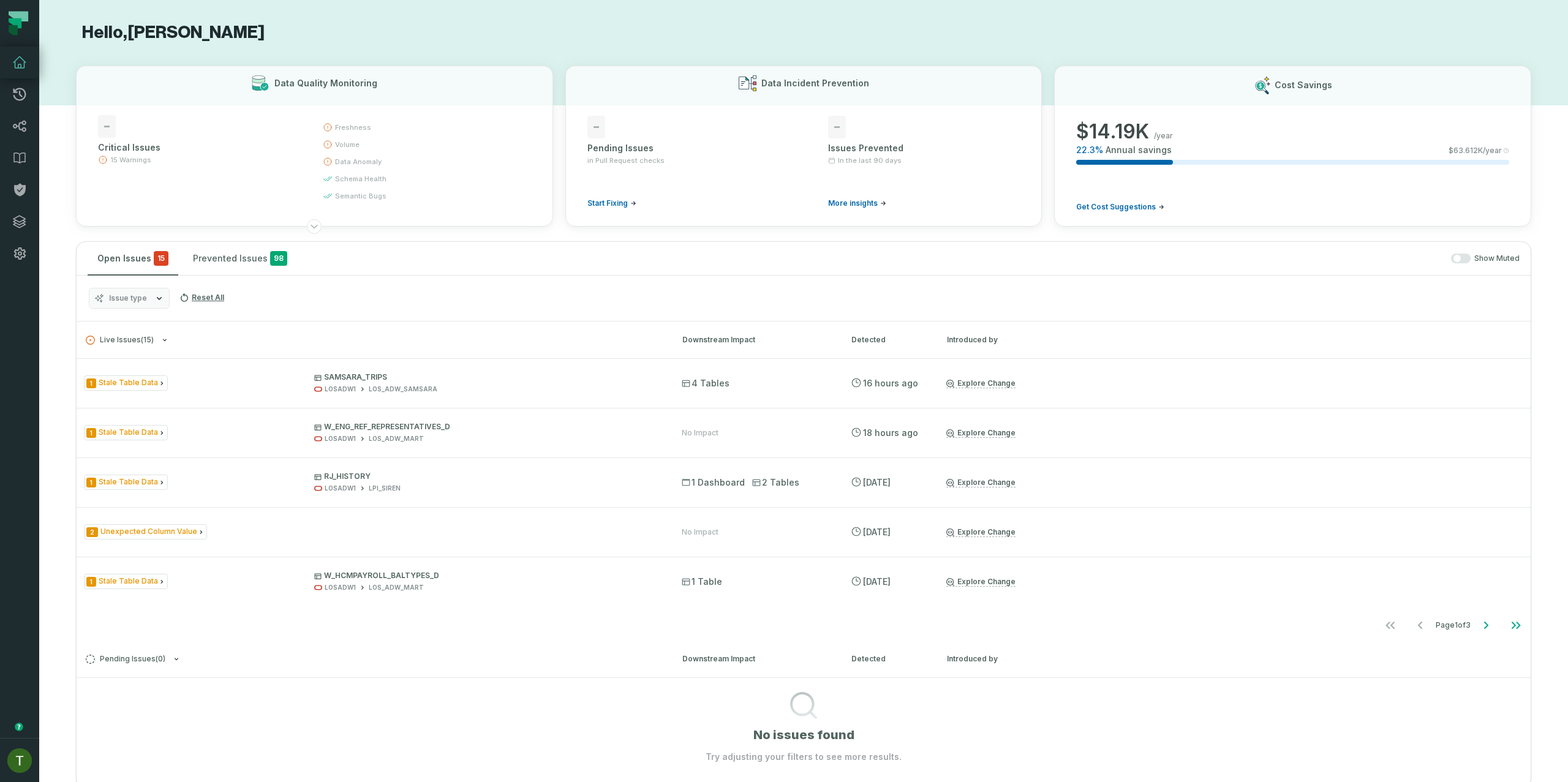
click at [125, 310] on div "Issue type Reset All" at bounding box center [803, 298] width 1454 height 46
click at [124, 307] on button "Issue type" at bounding box center [129, 297] width 81 height 21
click at [156, 372] on label "Data Contract Compilation" at bounding box center [165, 372] width 152 height 24
click at [106, 372] on button "Data Contract Compilation" at bounding box center [102, 372] width 10 height 10
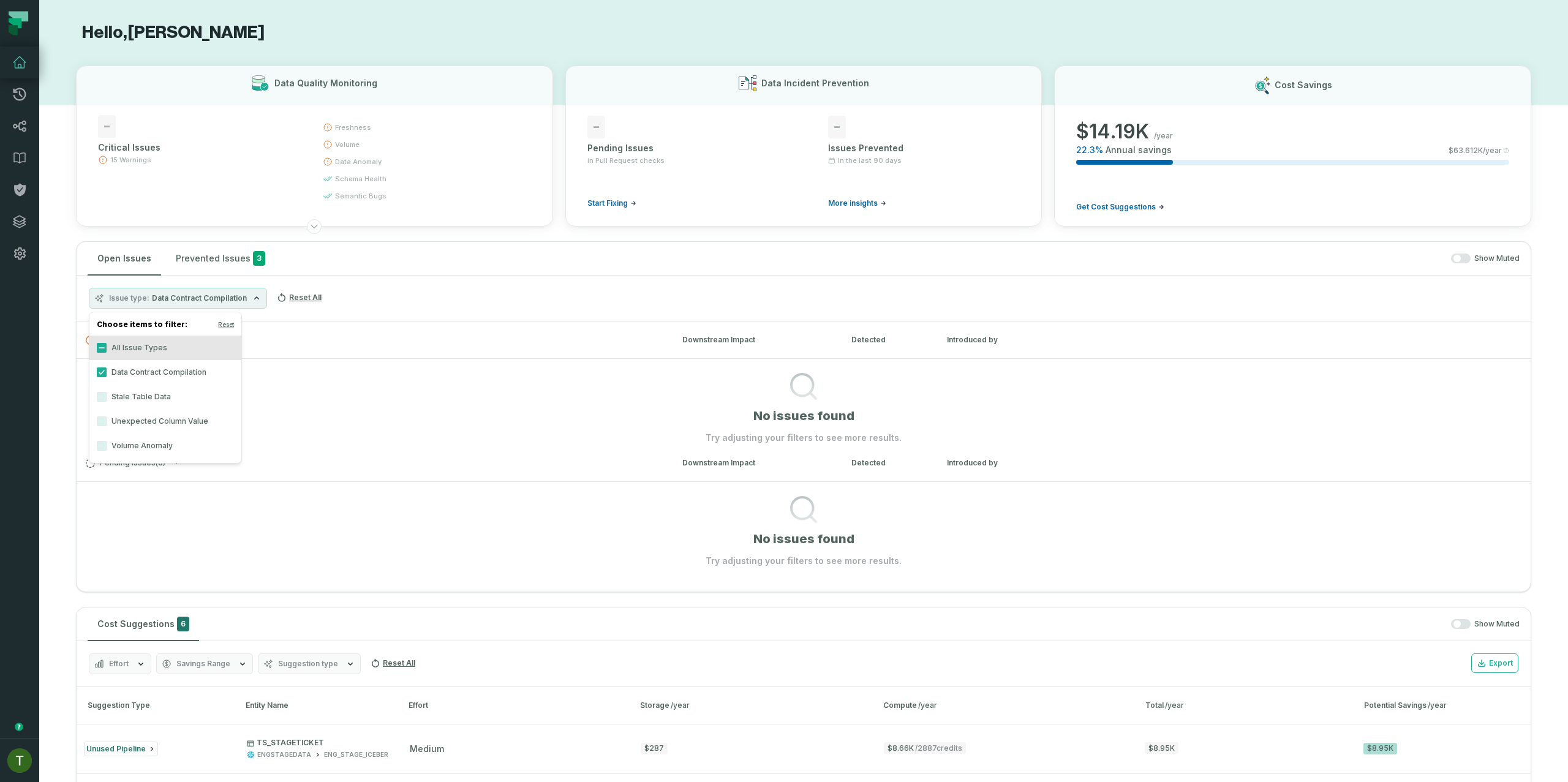
drag, startPoint x: 156, startPoint y: 370, endPoint x: 163, endPoint y: 400, distance: 30.8
click at [156, 370] on label "Data Contract Compilation" at bounding box center [165, 372] width 152 height 24
click at [106, 370] on button "Data Contract Compilation" at bounding box center [102, 372] width 10 height 10
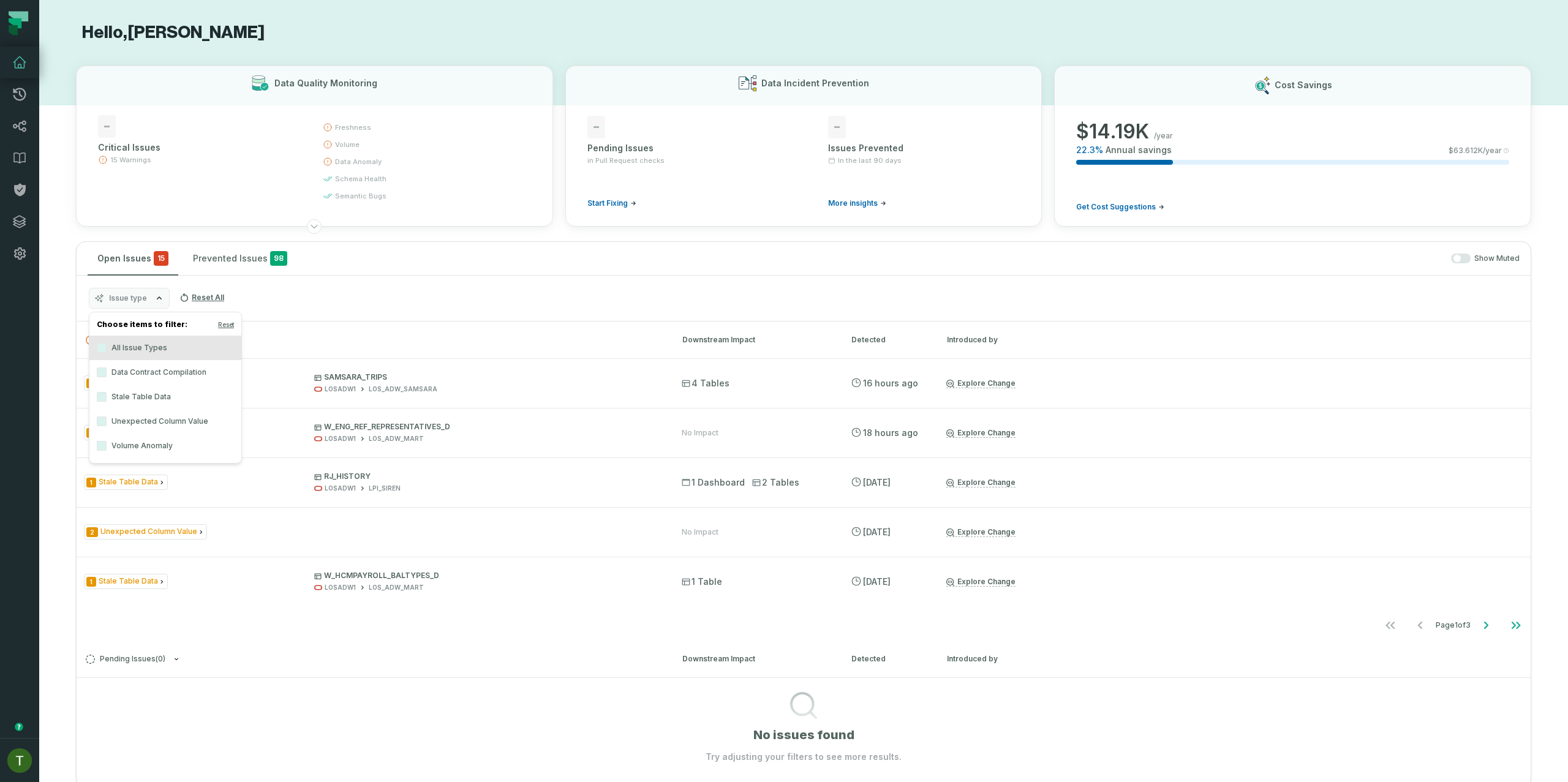
click at [169, 413] on label "Unexpected Column Value" at bounding box center [165, 420] width 152 height 24
click at [106, 416] on button "Unexpected Column Value" at bounding box center [102, 421] width 10 height 10
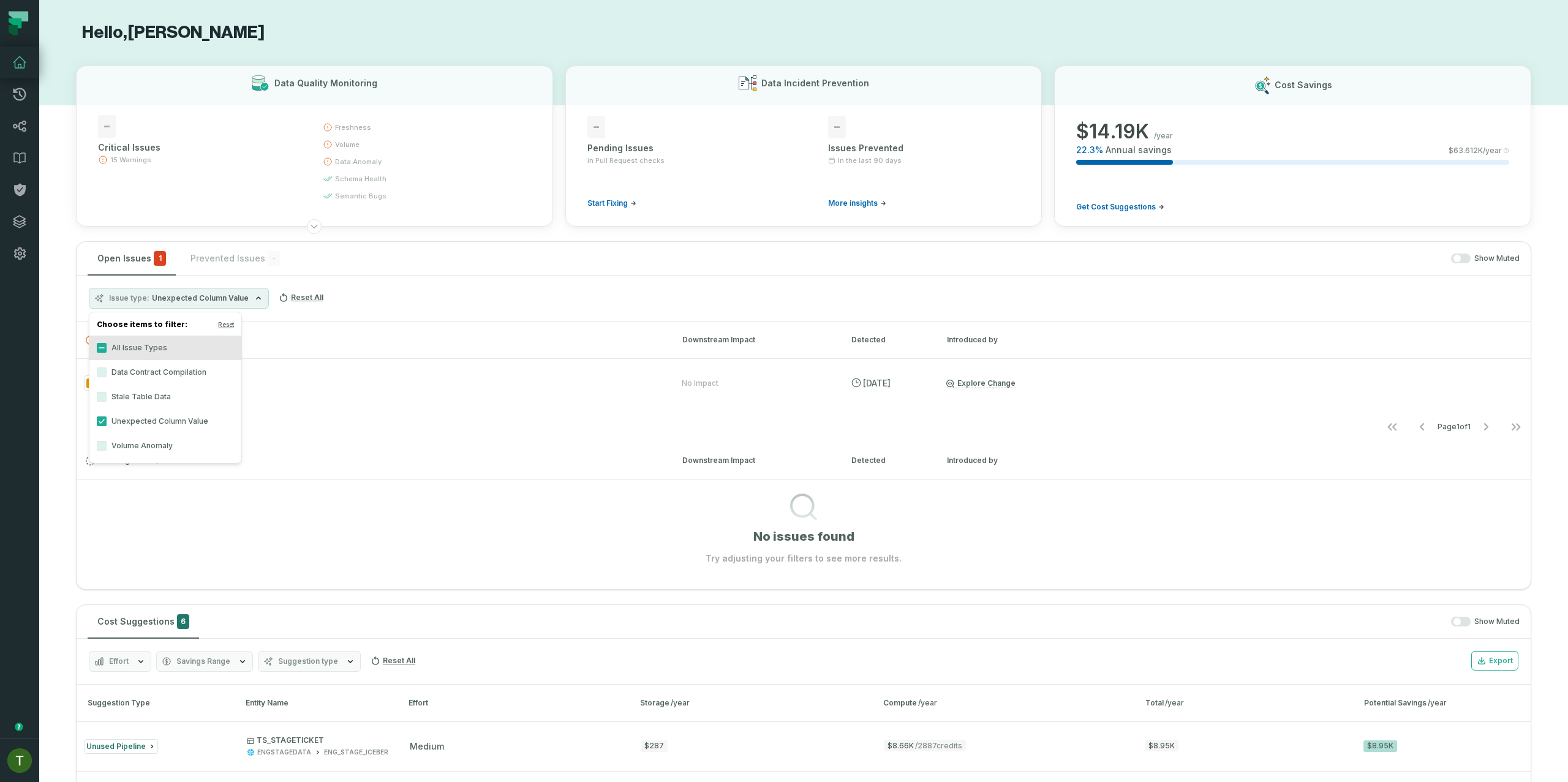
click at [353, 337] on button "Live Issues ( 1 )" at bounding box center [373, 340] width 574 height 9
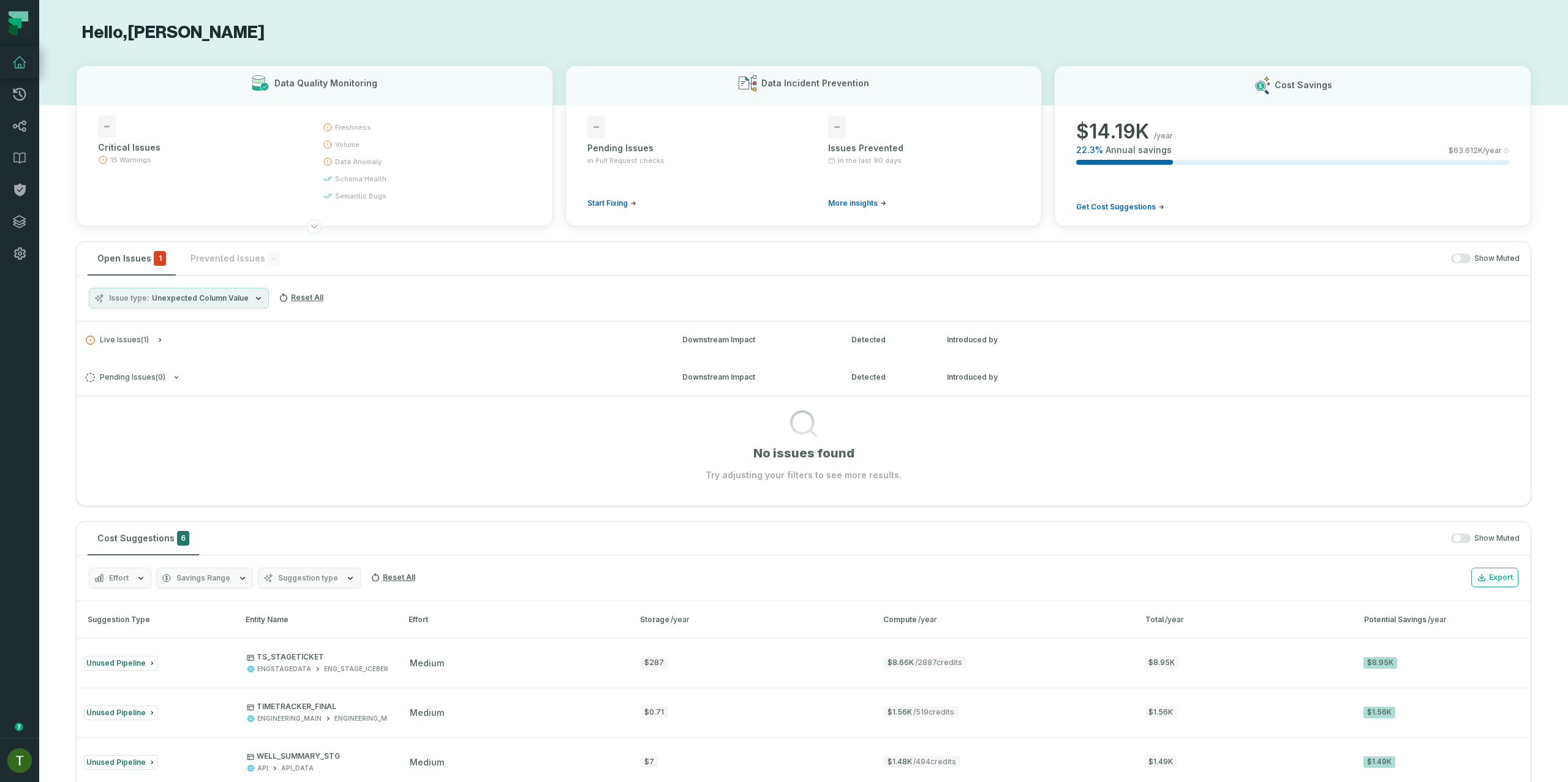
click at [204, 327] on h3 "Live Issues ( 1 ) Downstream Impact Detected Introduced by" at bounding box center [803, 340] width 1454 height 37
click at [205, 339] on button "Live Issues ( 1 )" at bounding box center [373, 340] width 574 height 9
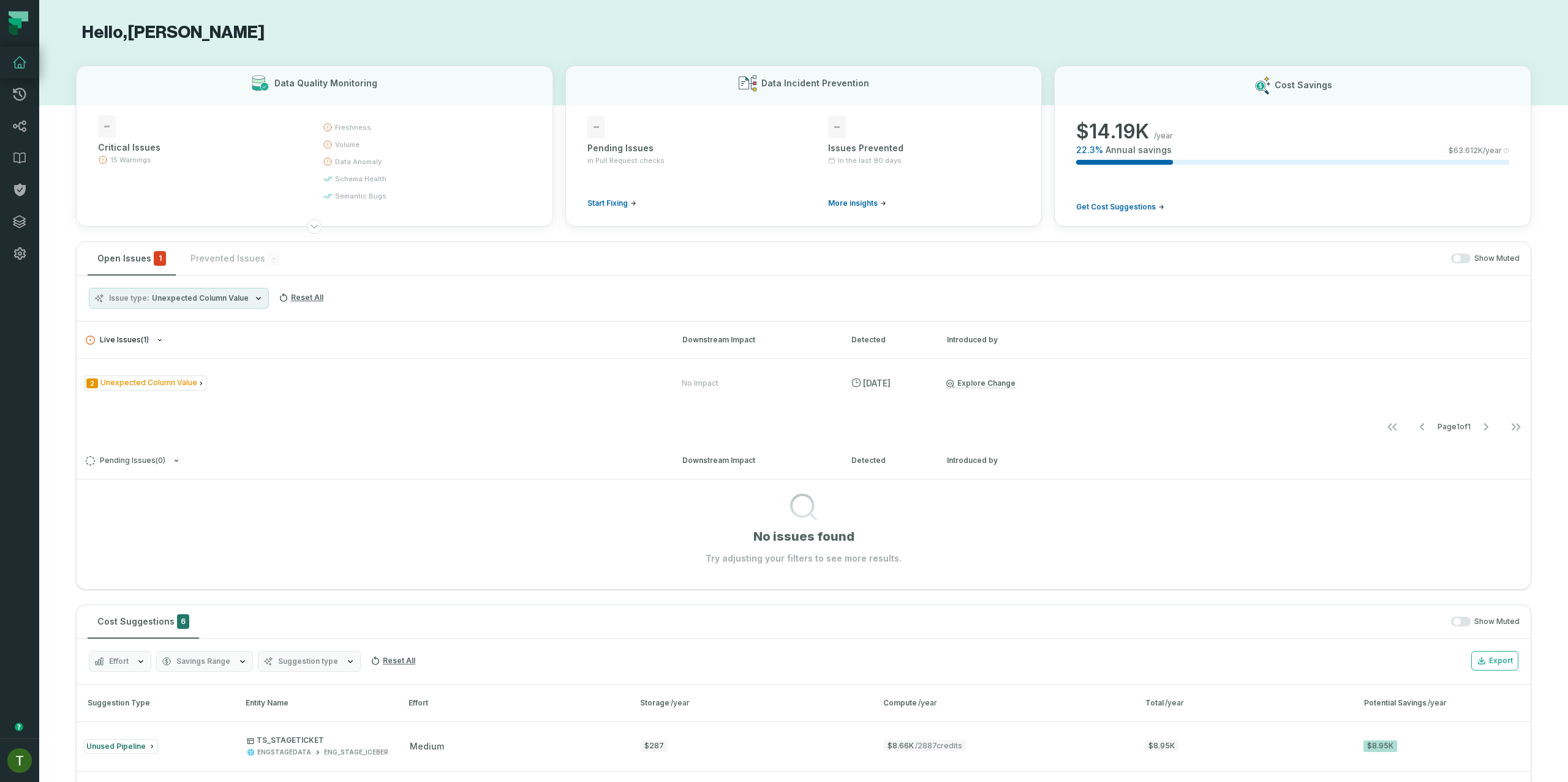
click at [156, 341] on button "Live Issues ( 1 )" at bounding box center [373, 340] width 574 height 9
click at [156, 340] on button "Live Issues ( 1 )" at bounding box center [373, 340] width 574 height 9
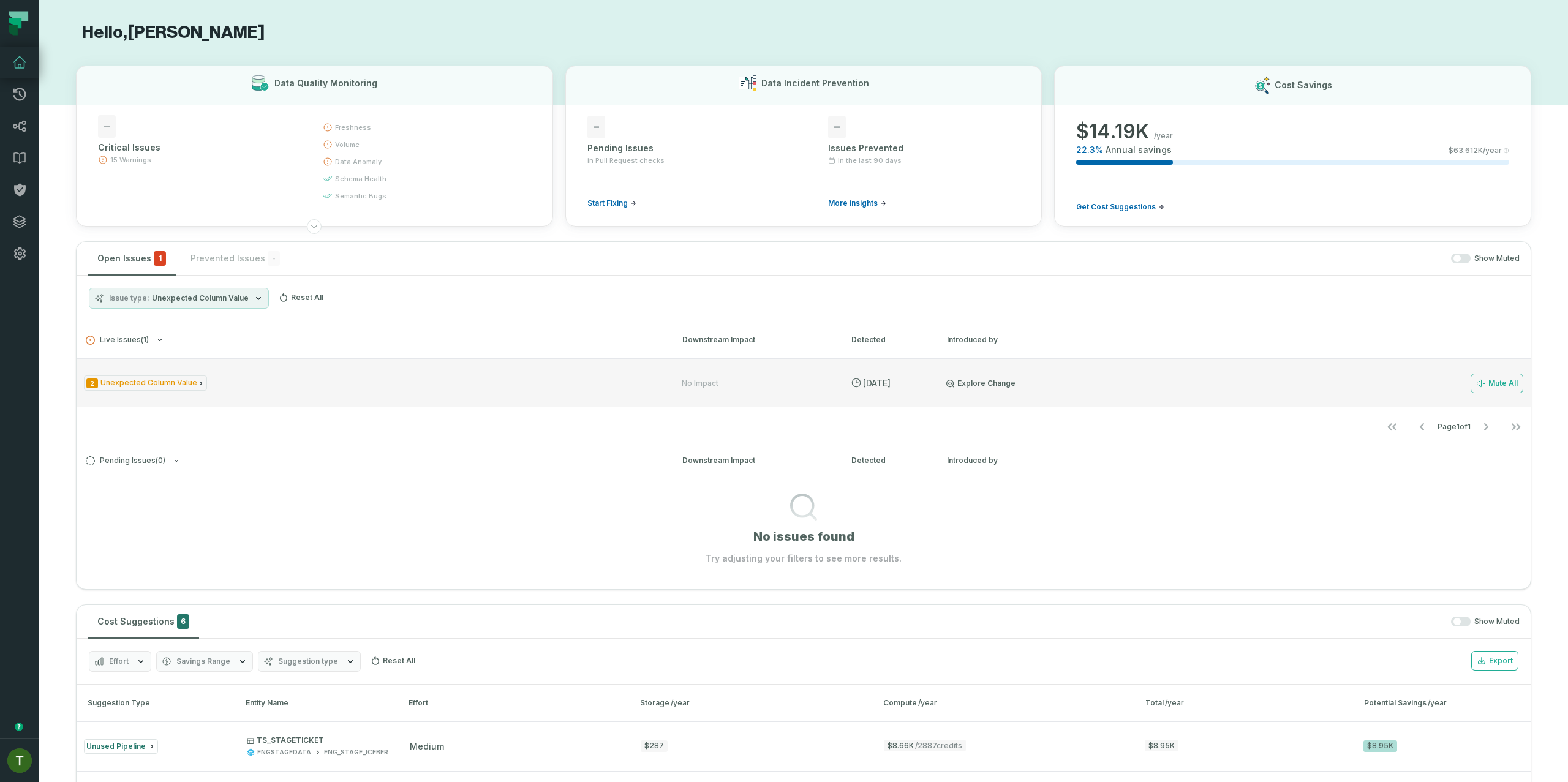
click at [245, 381] on div "2 Unexpected Column Value" at bounding box center [372, 383] width 576 height 15
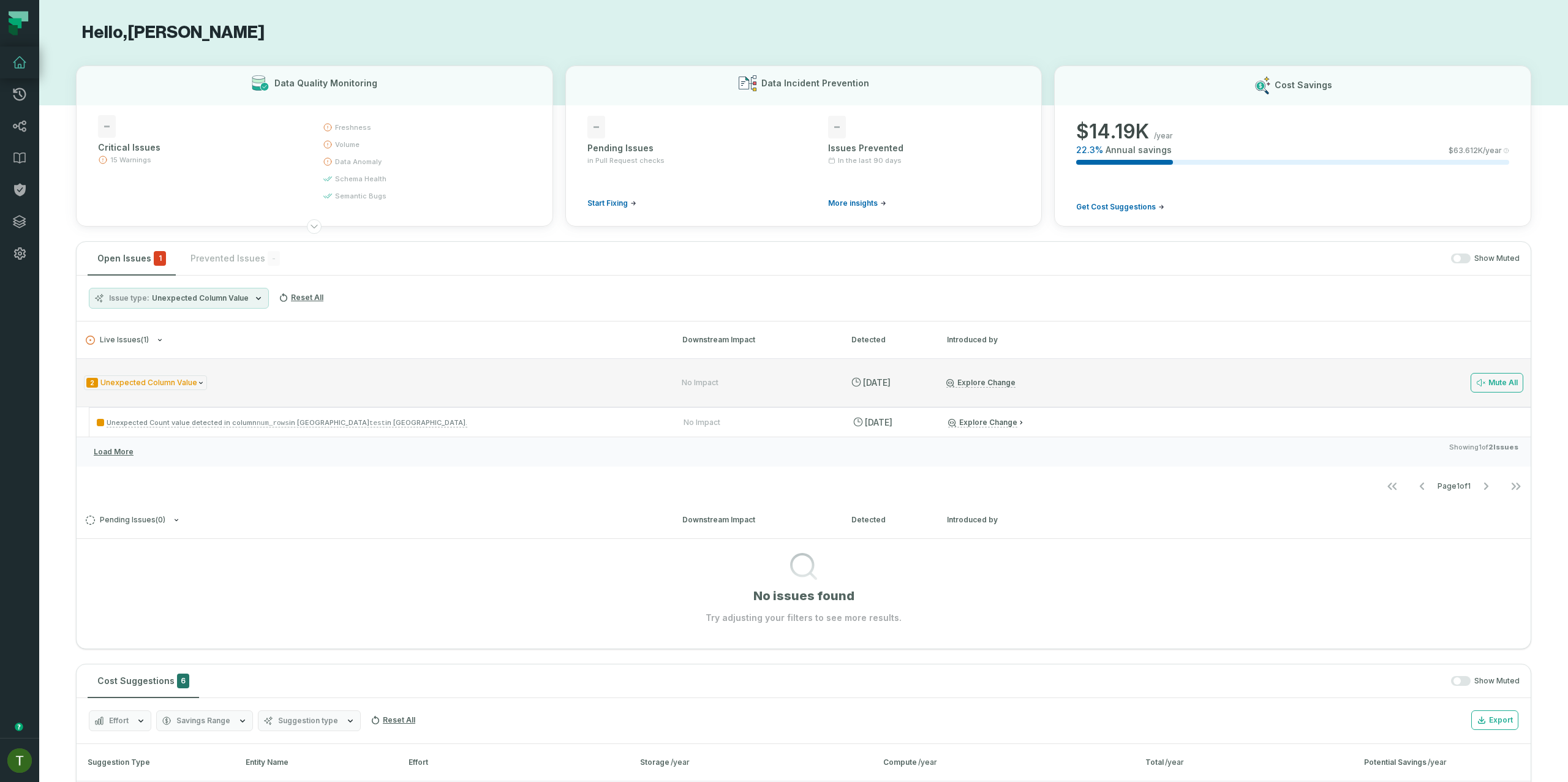
click at [596, 404] on div "2 Unexpected Column Value No Impact 9/9/2025, 10:37:11 AM Explore Change Mute A…" at bounding box center [803, 383] width 1454 height 49
click at [595, 406] on div "2 Unexpected Column Value No Impact 9/9/2025, 10:37:11 AM Explore Change Mute A…" at bounding box center [803, 383] width 1454 height 49
click at [588, 424] on p "Unexpected Count value detected in column num_rows in Query test in Athena." at bounding box center [379, 422] width 565 height 14
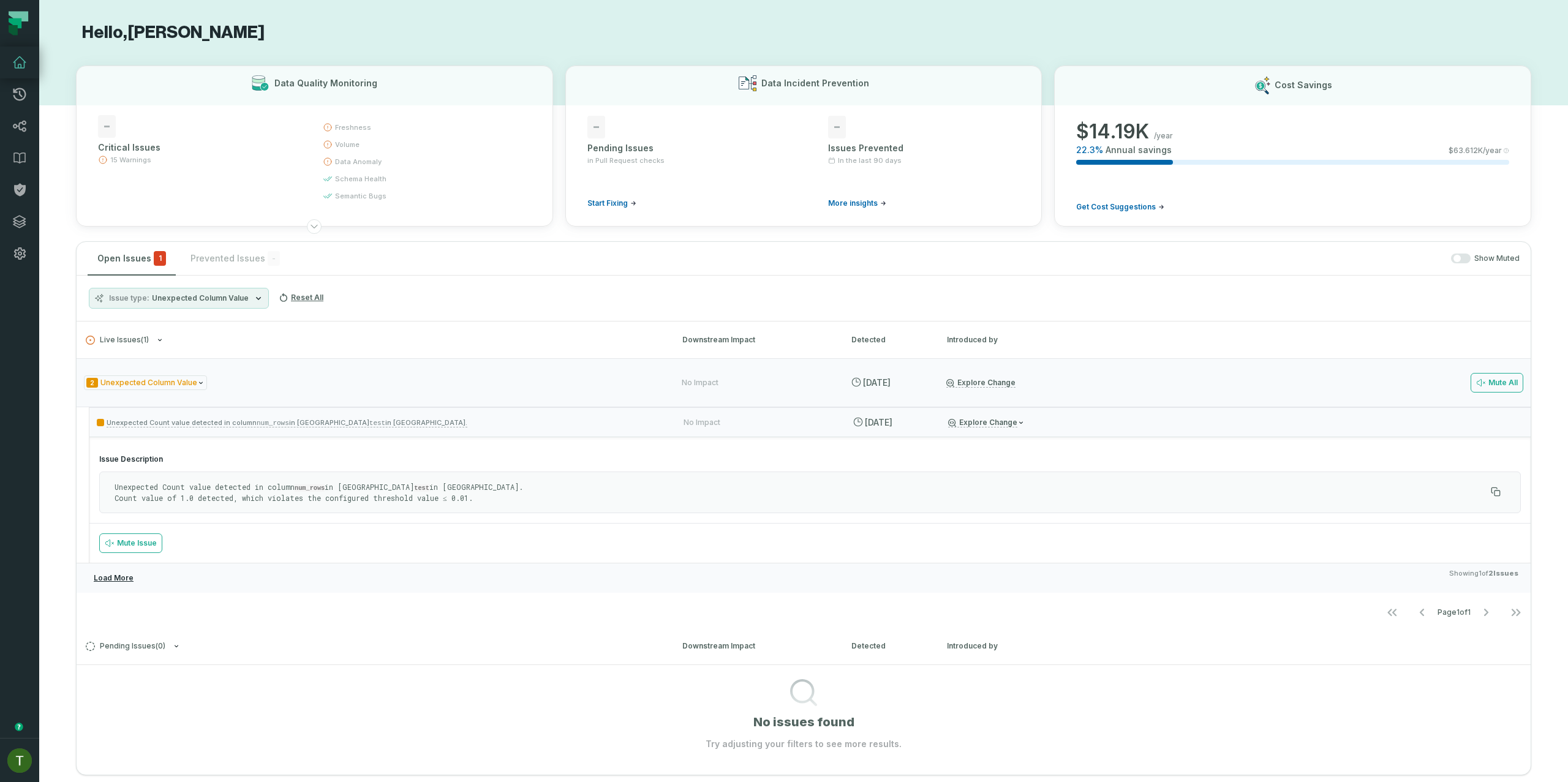
drag, startPoint x: 142, startPoint y: 598, endPoint x: 110, endPoint y: 580, distance: 36.7
click at [132, 594] on div "2 Unexpected Column Value No Impact 9/9/2025, 10:37:11 AM Explore Change Mute A…" at bounding box center [803, 492] width 1454 height 269
click at [108, 577] on button "Load More" at bounding box center [113, 577] width 50 height 19
click at [243, 382] on div "2 Unexpected Column Value" at bounding box center [372, 383] width 576 height 15
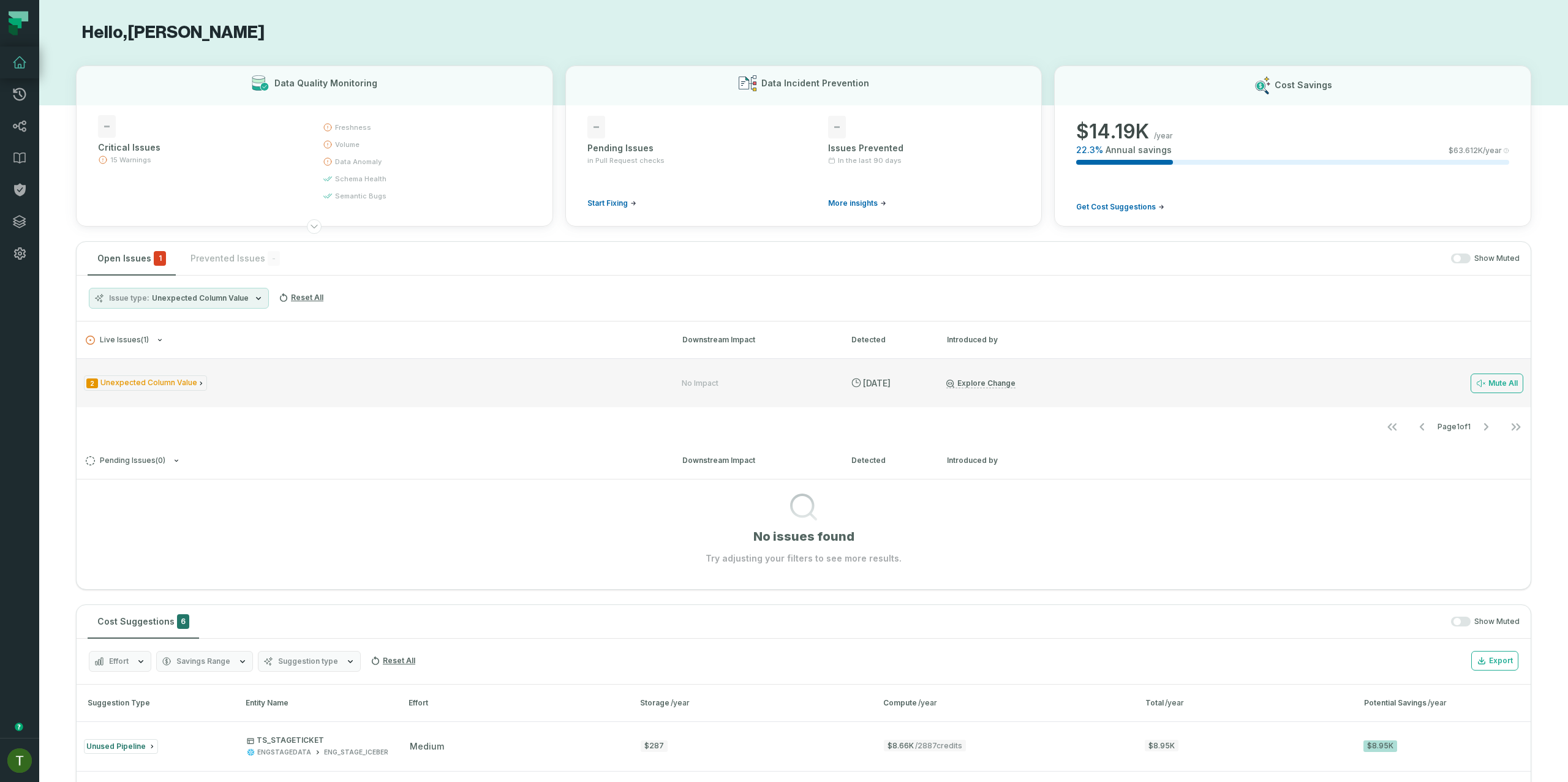
click at [243, 382] on div "2 Unexpected Column Value" at bounding box center [372, 383] width 576 height 15
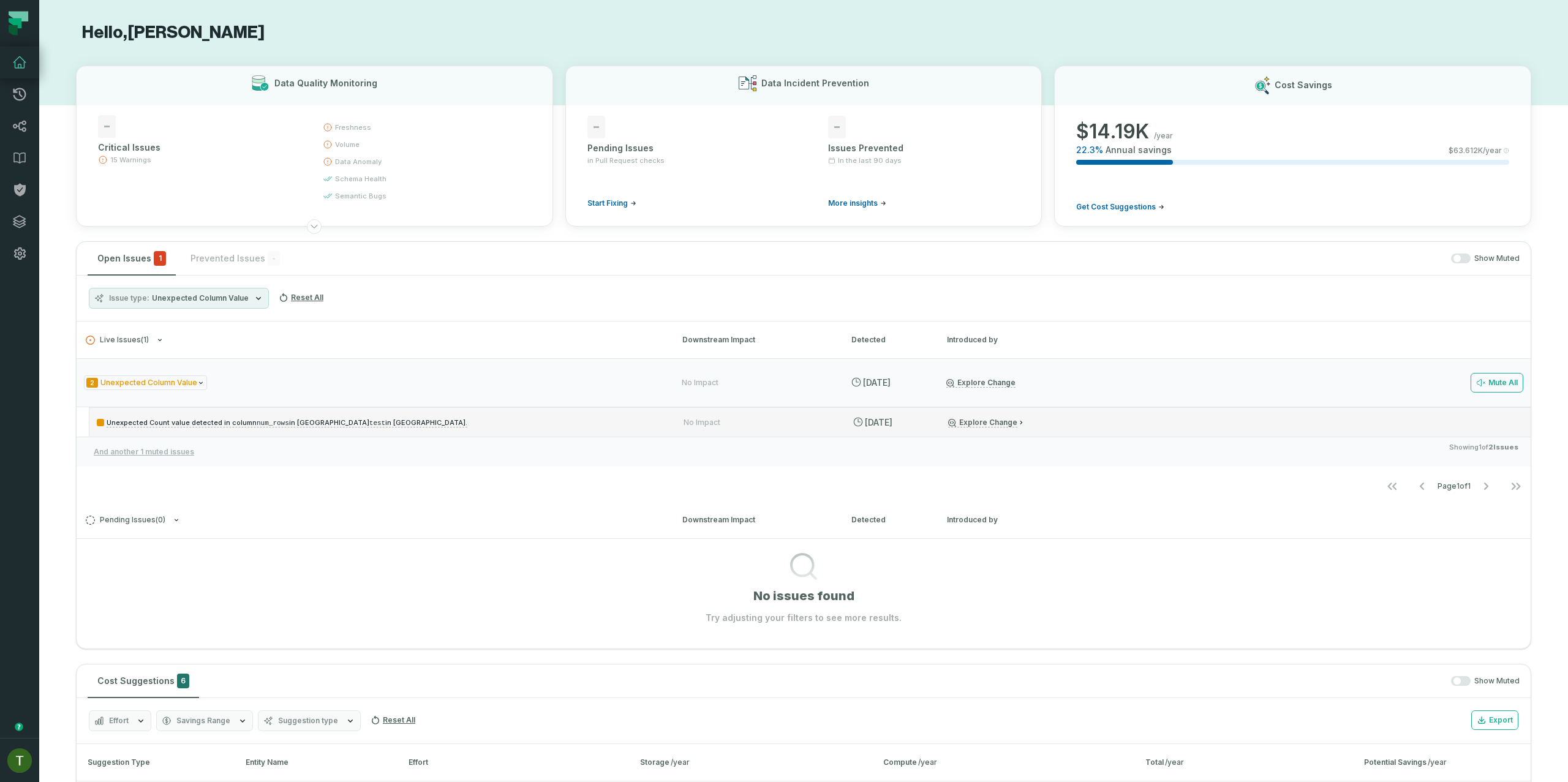
click at [401, 424] on p "Unexpected Count value detected in column num_rows in Query test in Athena." at bounding box center [379, 422] width 565 height 14
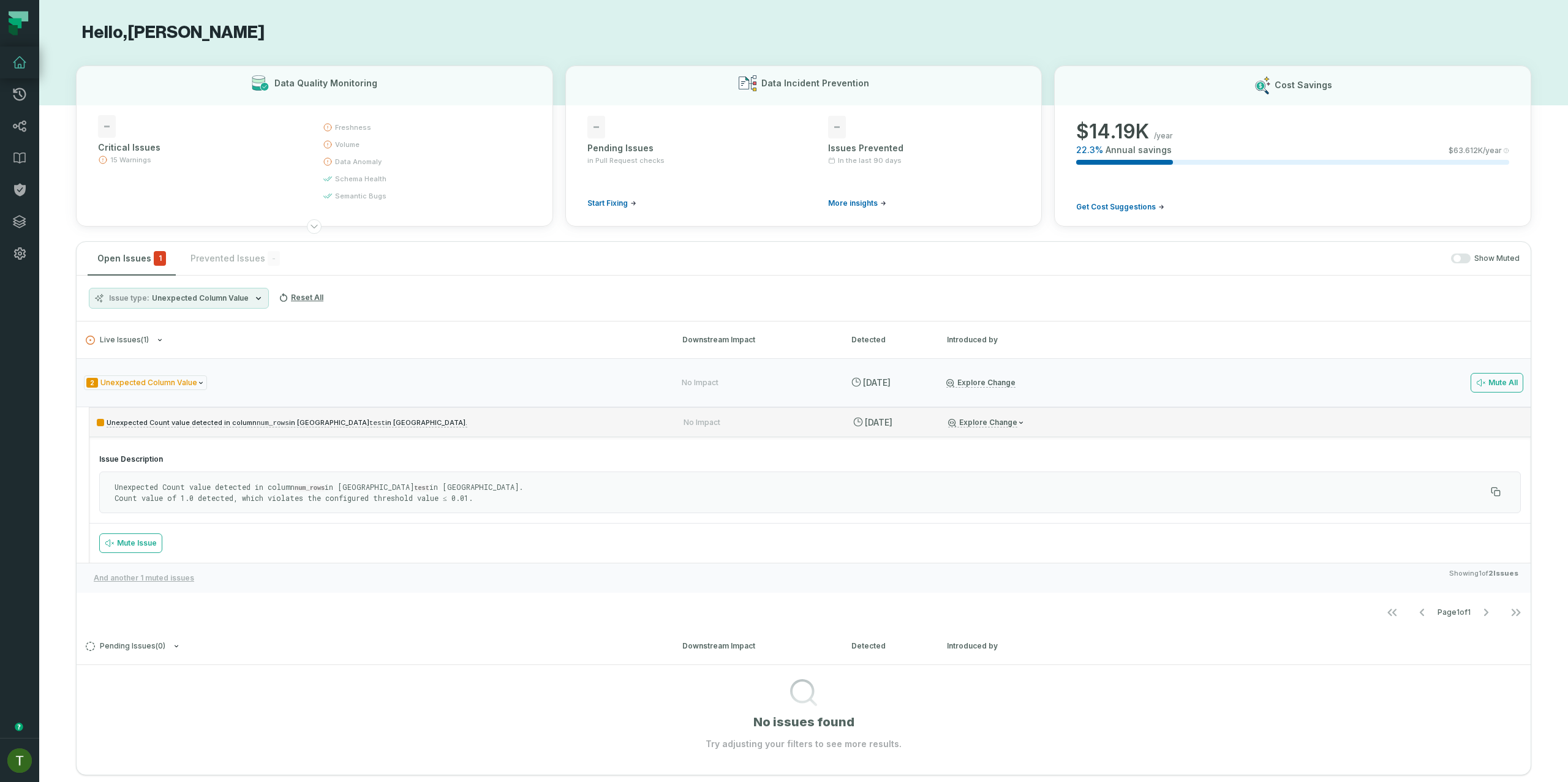
click at [400, 424] on p "Unexpected Count value detected in column num_rows in Query test in Athena." at bounding box center [379, 422] width 565 height 14
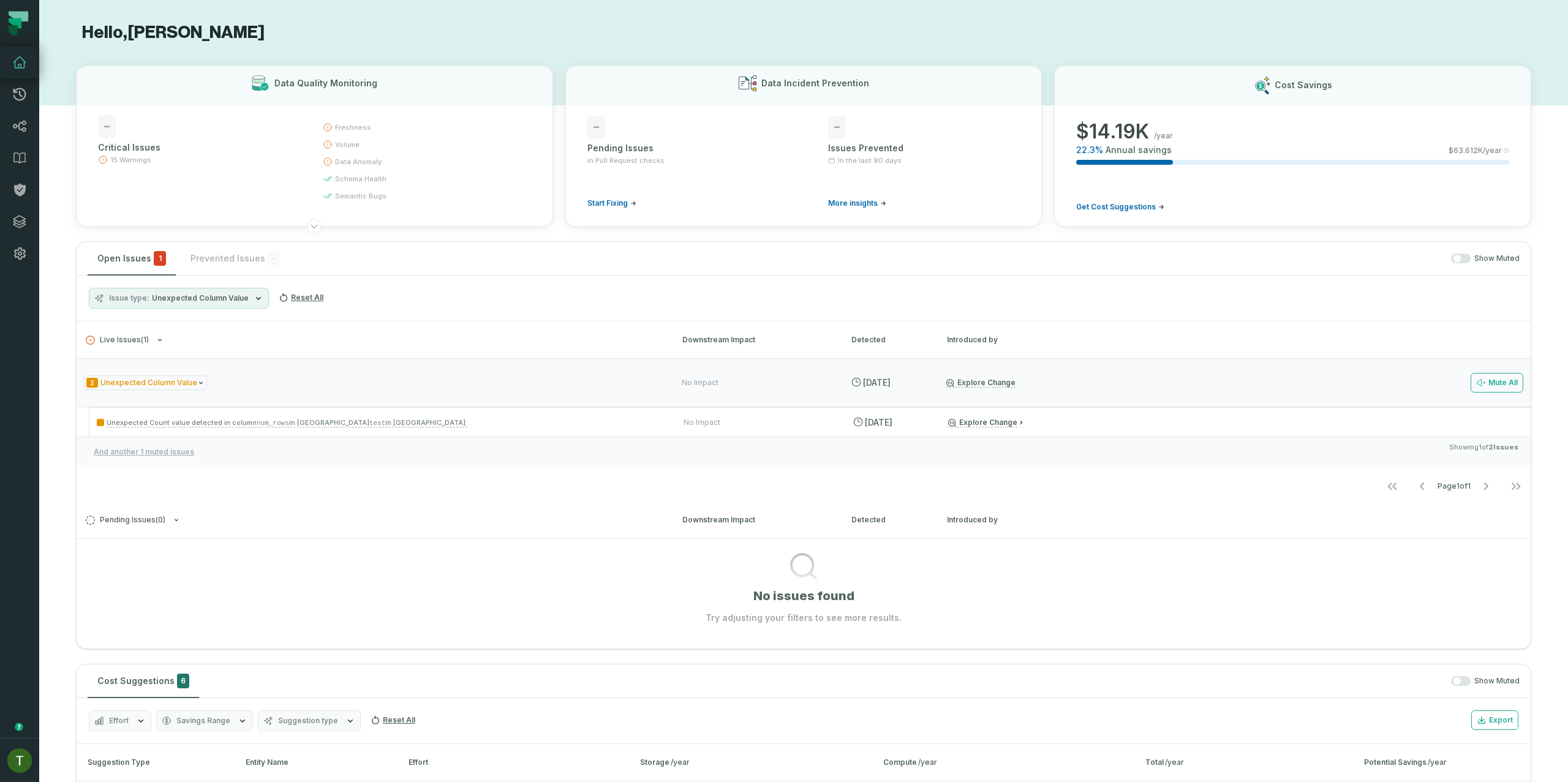
click at [1454, 257] on button "button" at bounding box center [1460, 259] width 19 height 10
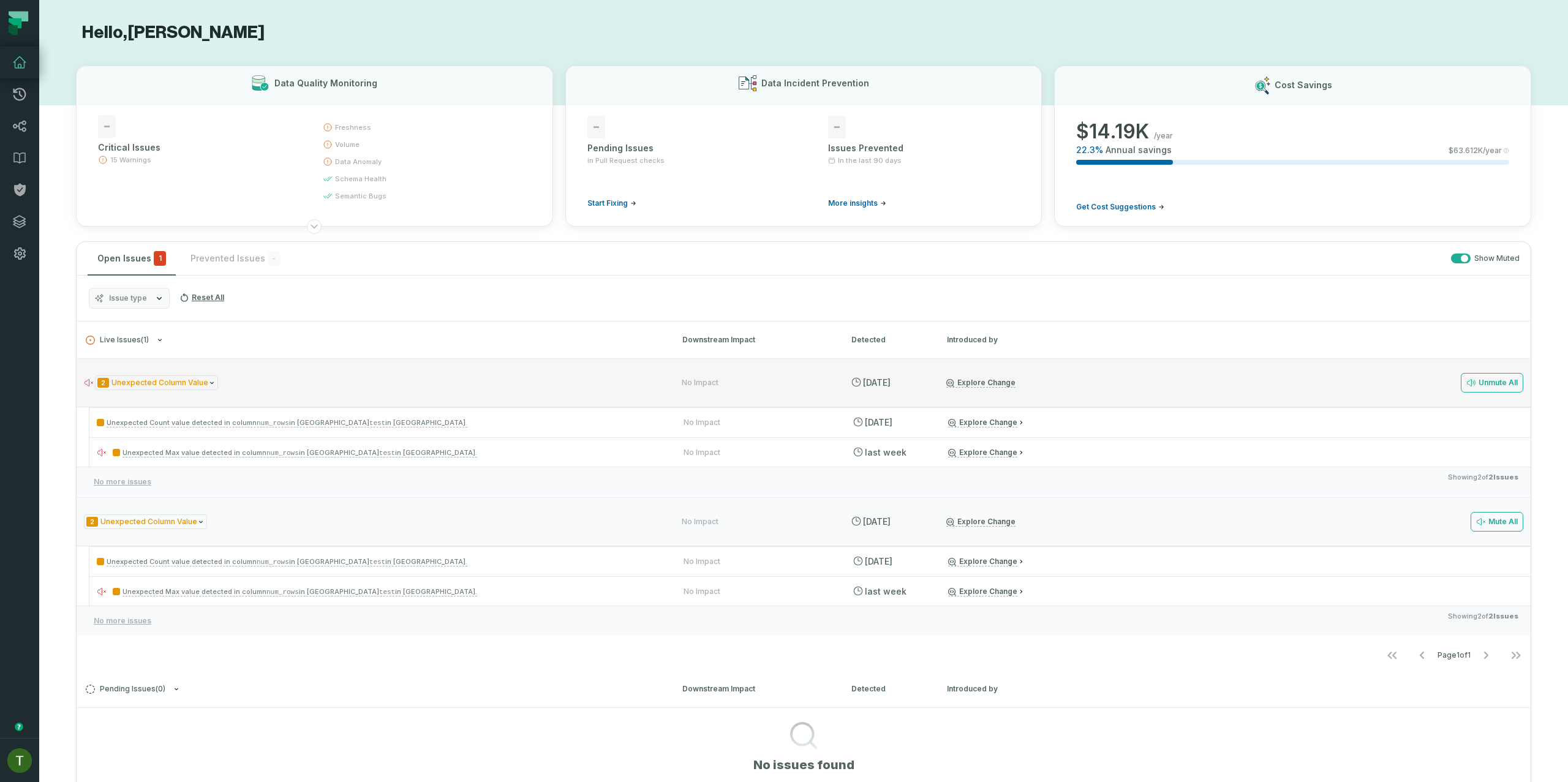
click at [286, 378] on div "2 Unexpected Column Value" at bounding box center [372, 383] width 576 height 15
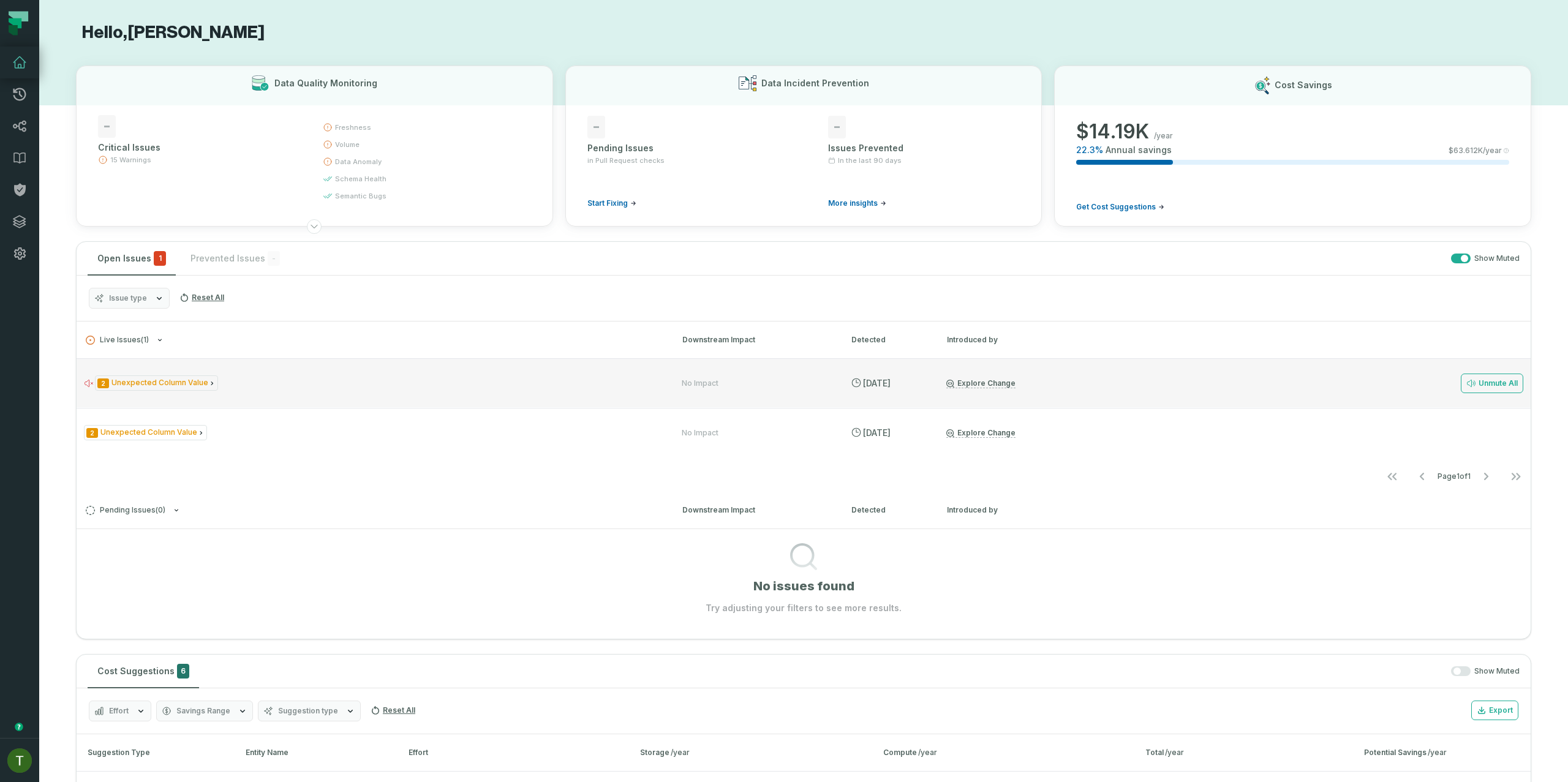
click at [286, 378] on div "2 Unexpected Column Value" at bounding box center [372, 383] width 576 height 15
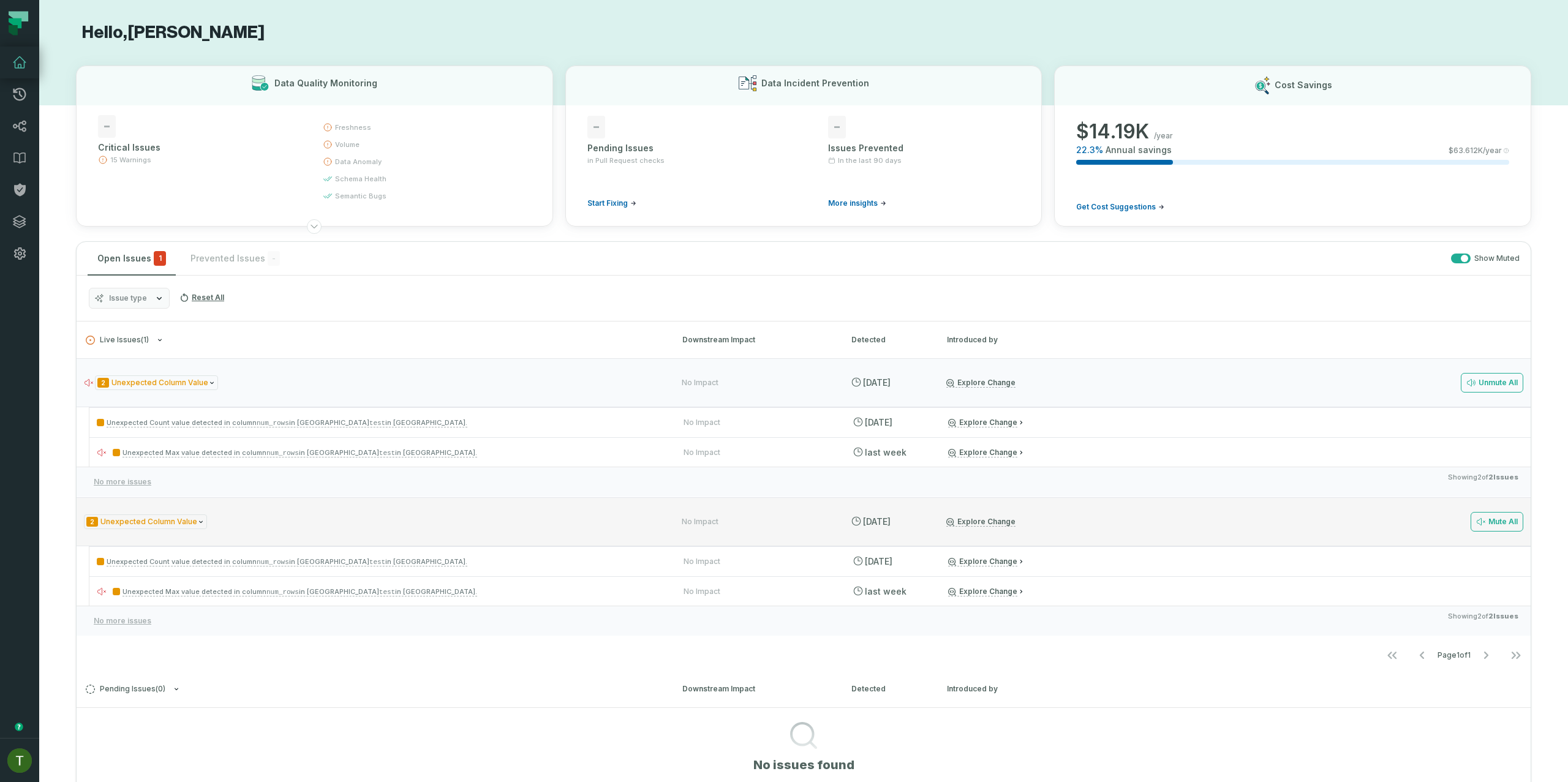
click at [314, 531] on div "2 Unexpected Column Value No Impact 9/9/2025, 10:37:11 AM Explore Change Mute A…" at bounding box center [803, 522] width 1454 height 49
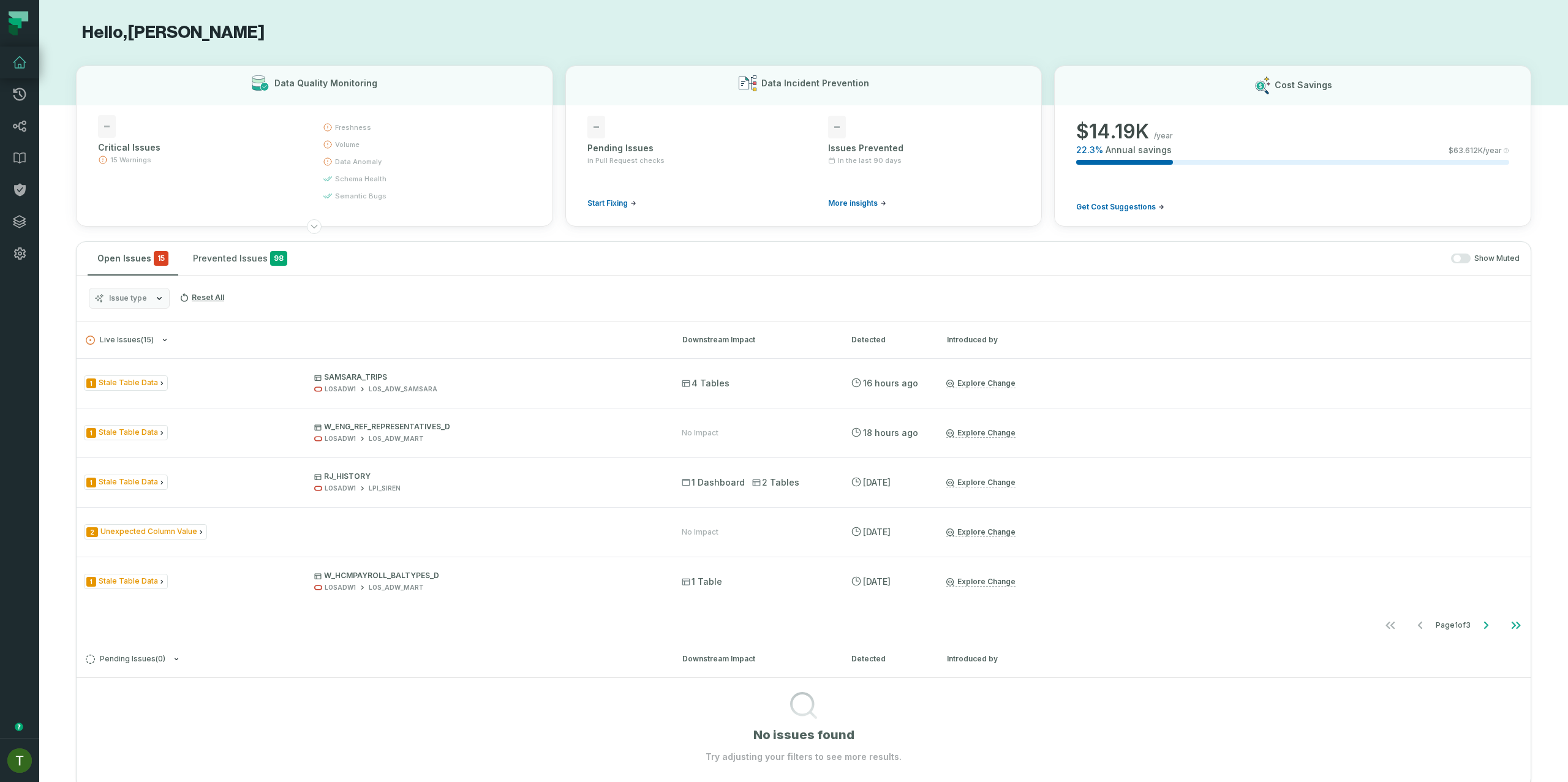
click at [99, 285] on div "Issue type Reset All" at bounding box center [803, 298] width 1454 height 46
click at [101, 287] on div "Issue type Reset All" at bounding box center [803, 298] width 1454 height 46
click at [125, 298] on span "Issue type" at bounding box center [127, 298] width 38 height 10
drag, startPoint x: 184, startPoint y: 374, endPoint x: 182, endPoint y: 410, distance: 36.1
click at [187, 399] on div "Choose items to filter: Reset All Issue Types Data Contract Compilation Stale T…" at bounding box center [165, 388] width 153 height 152
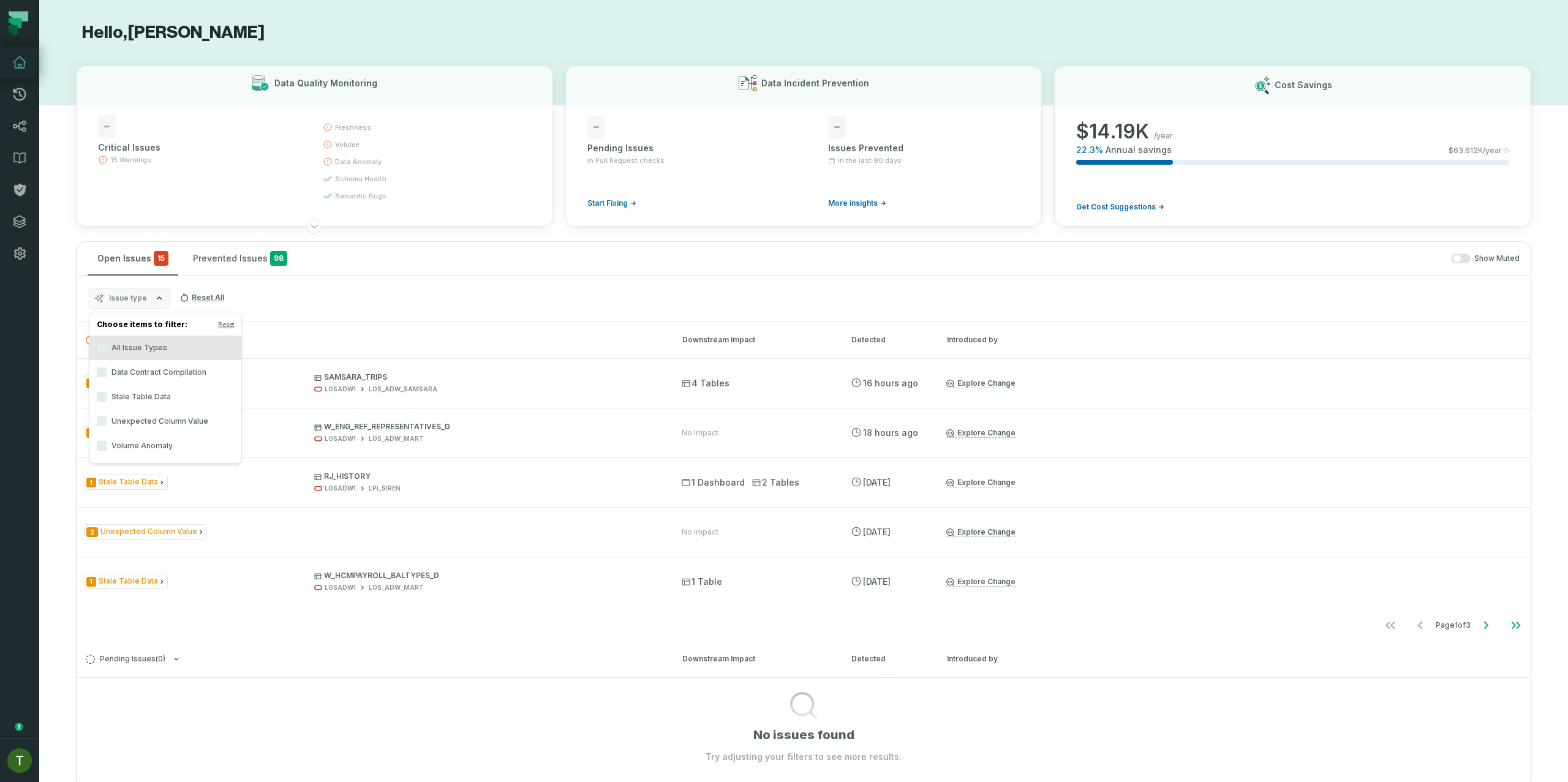
click at [182, 411] on label "Unexpected Column Value" at bounding box center [165, 420] width 152 height 24
click at [106, 416] on button "Unexpected Column Value" at bounding box center [102, 421] width 10 height 10
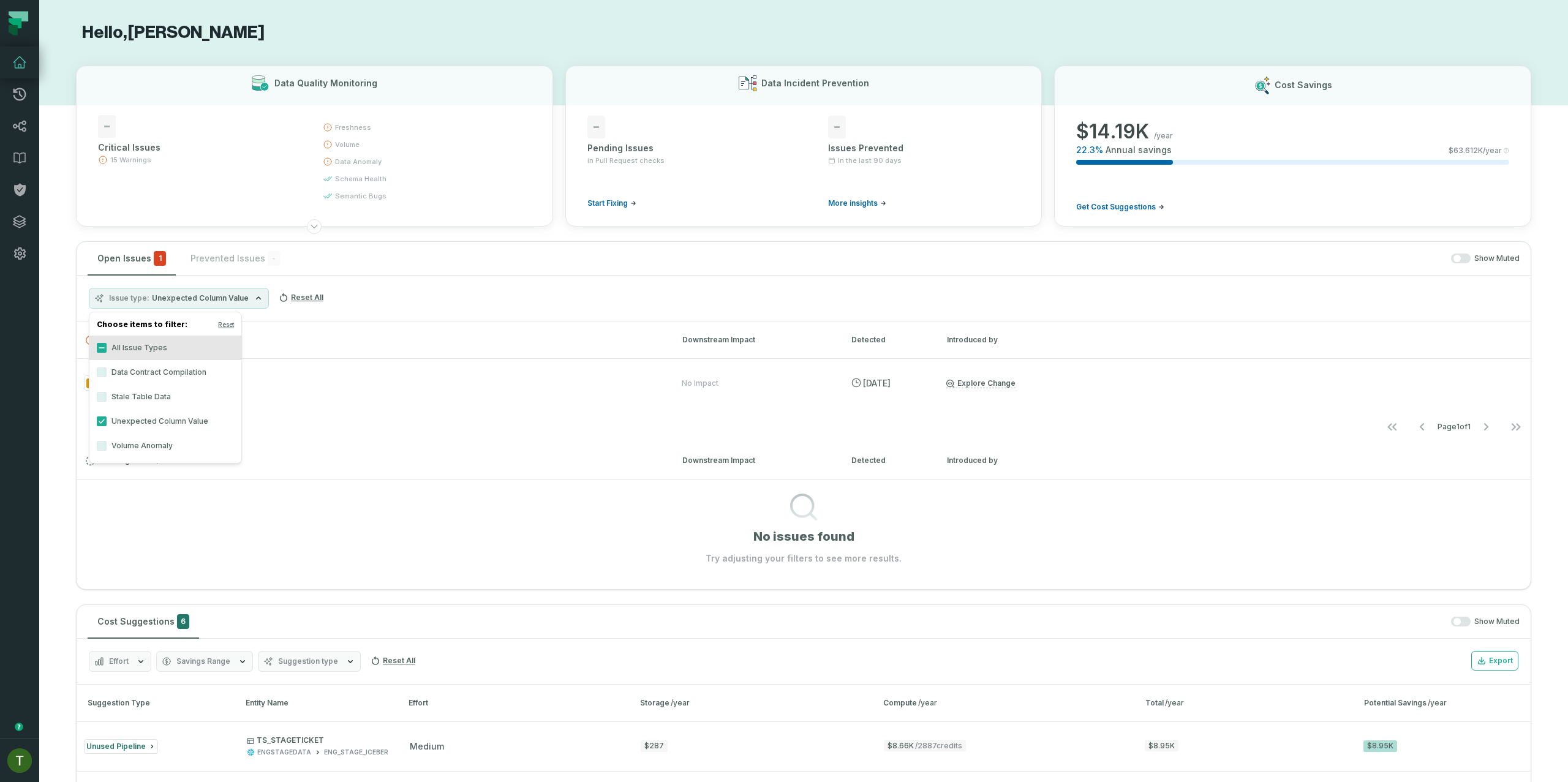
click at [401, 351] on h3 "Live Issues ( 1 ) Downstream Impact Detected Introduced by" at bounding box center [803, 340] width 1454 height 37
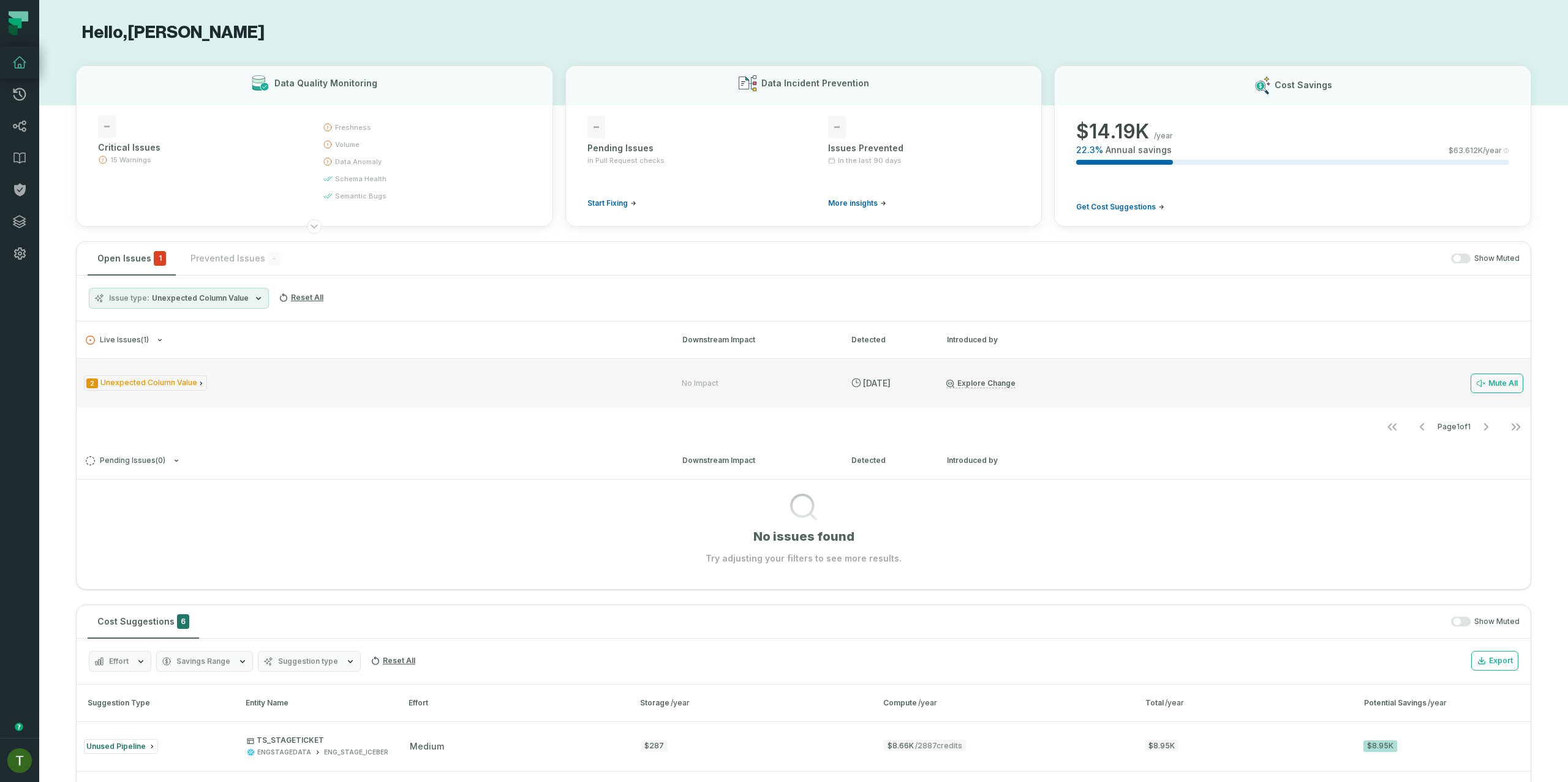
click at [820, 377] on div "2 Unexpected Column Value No Impact 9/9/2025, 10:37:11 AM Explore Change Mute A…" at bounding box center [803, 383] width 1454 height 49
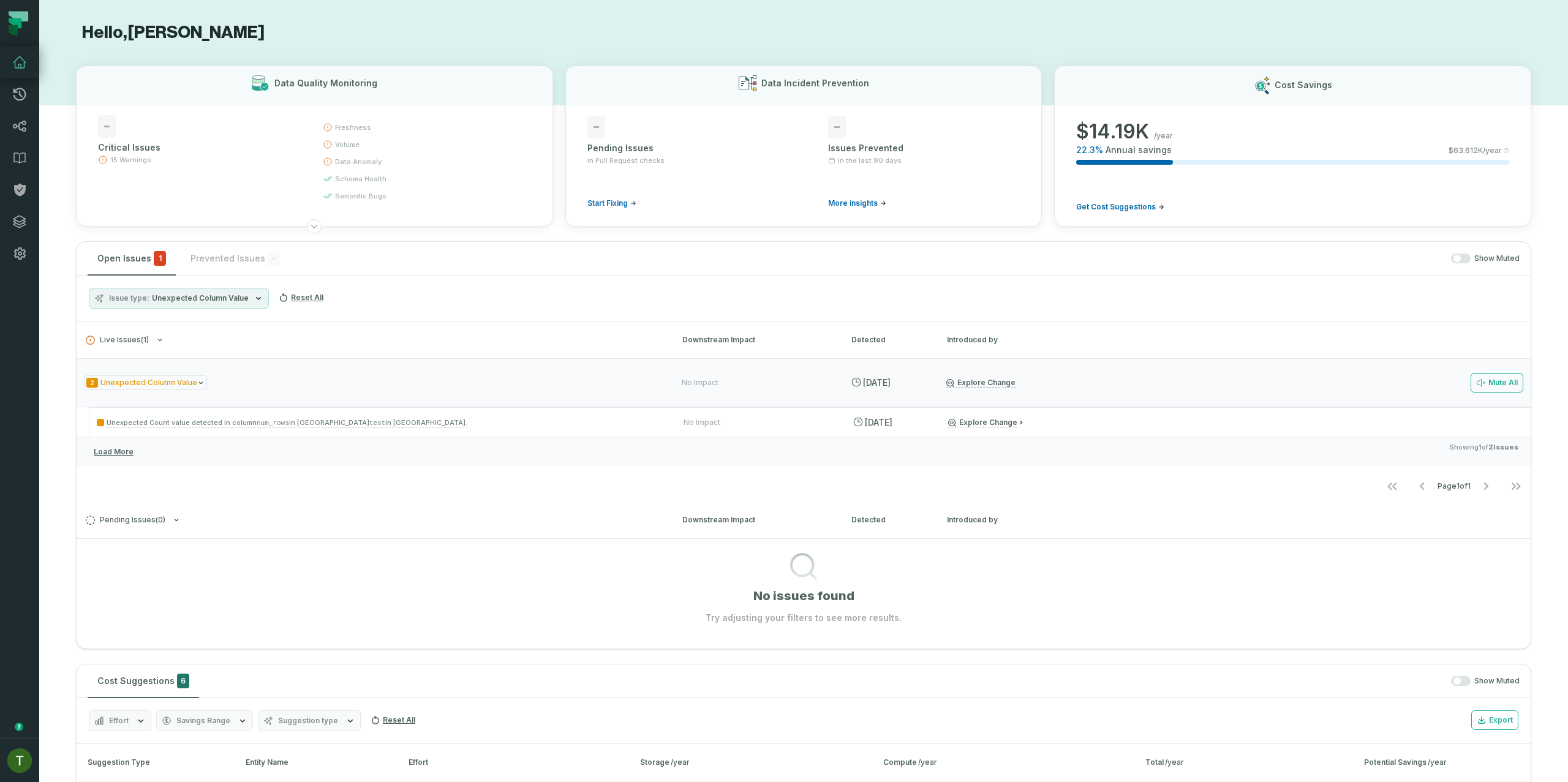
click at [751, 447] on div "Load More Showing 1 of 2 Issues" at bounding box center [803, 452] width 1454 height 30
click at [1299, 356] on h3 "Live Issues ( 1 ) Downstream Impact Detected Introduced by" at bounding box center [803, 340] width 1454 height 37
click at [1431, 344] on h3 "Live Issues ( 1 ) Downstream Impact Detected Introduced by" at bounding box center [803, 340] width 1454 height 37
click at [239, 338] on button "Live Issues ( 1 )" at bounding box center [373, 340] width 574 height 9
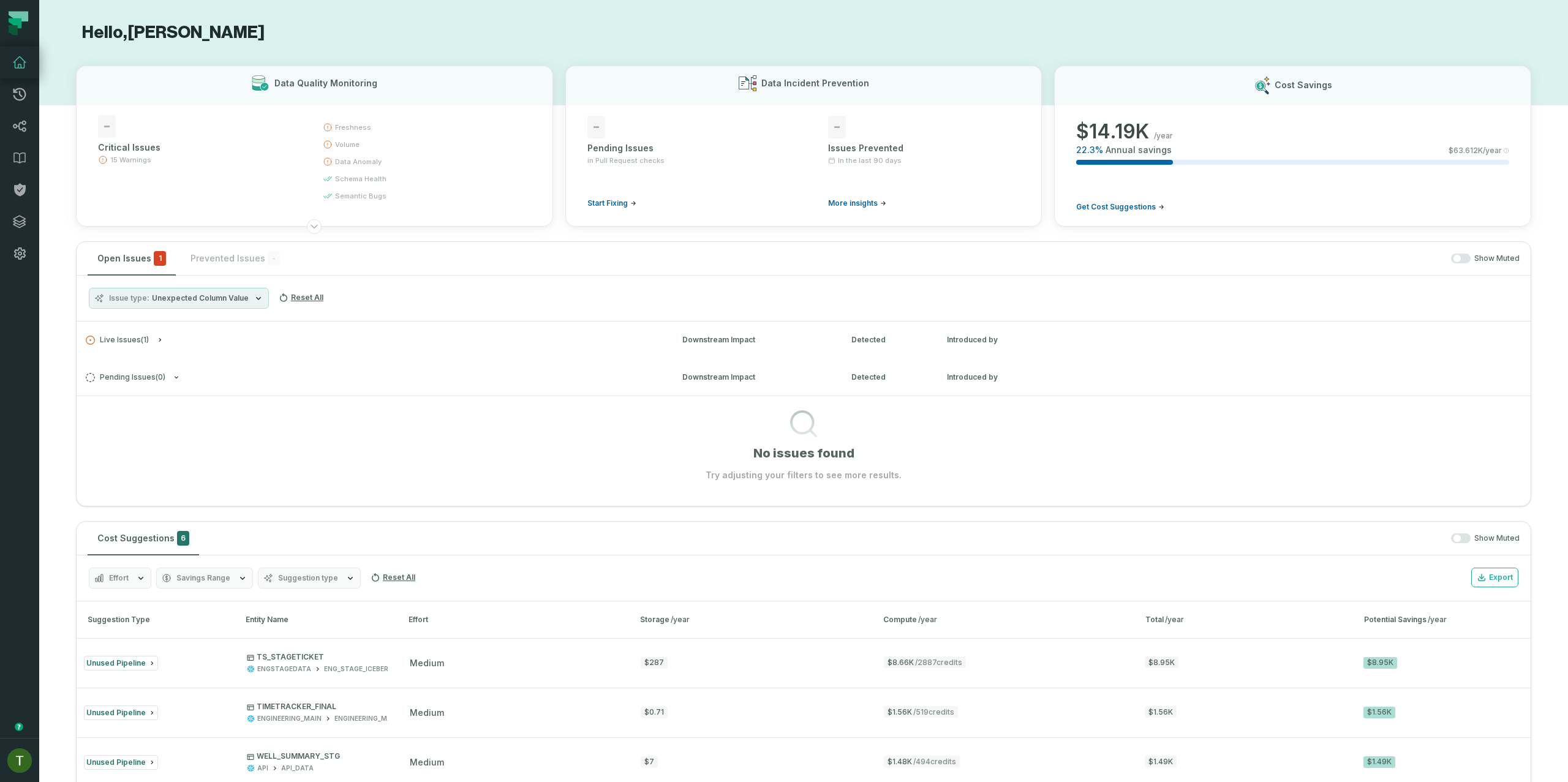
click at [223, 352] on h3 "Live Issues ( 1 ) Downstream Impact Detected Introduced by" at bounding box center [803, 340] width 1454 height 37
click at [226, 350] on h3 "Live Issues ( 1 ) Downstream Impact Detected Introduced by" at bounding box center [803, 340] width 1454 height 37
click at [160, 340] on icon "button" at bounding box center [160, 340] width 3 height 3
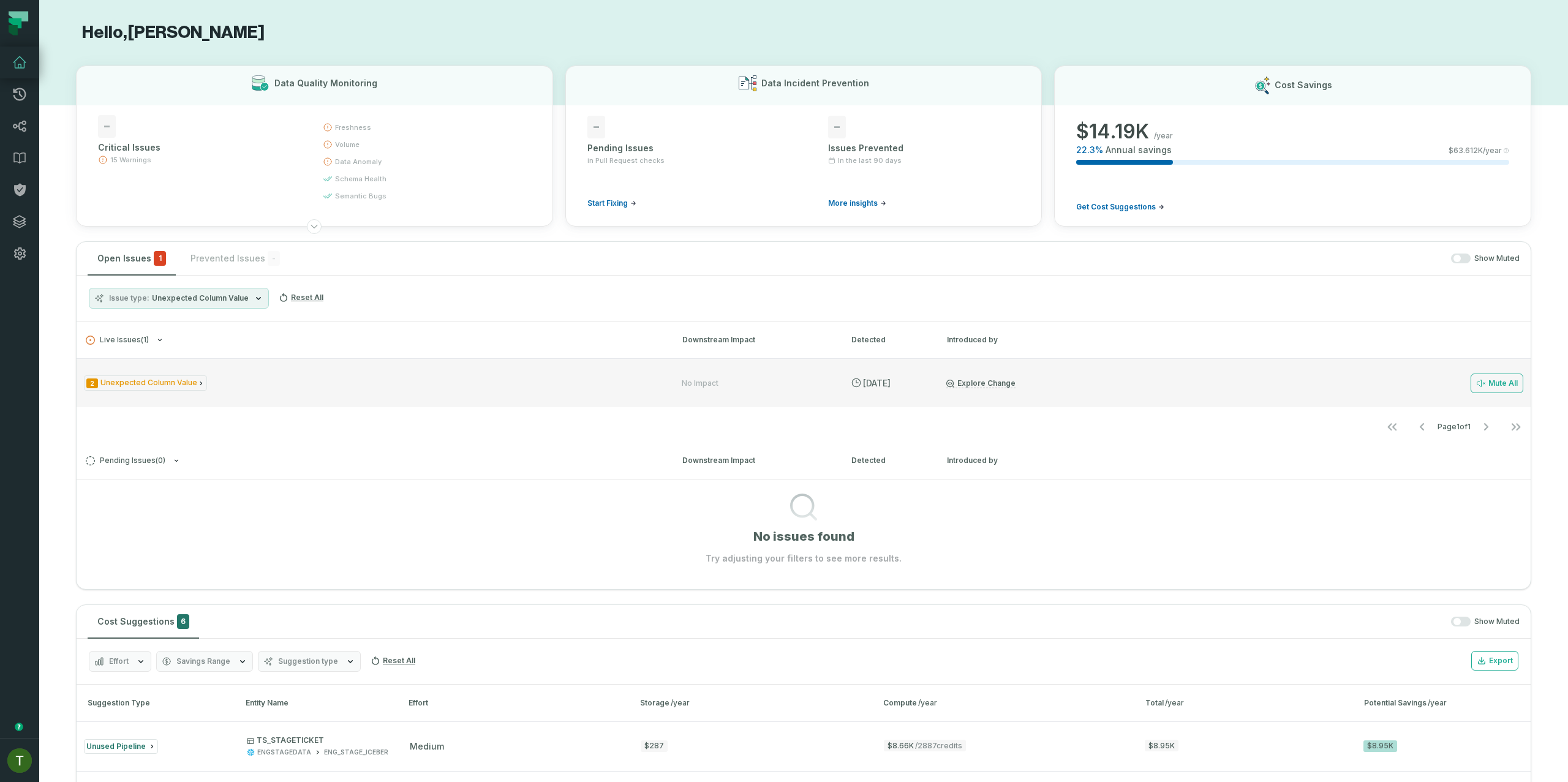
click at [223, 383] on div "2 Unexpected Column Value" at bounding box center [372, 383] width 576 height 15
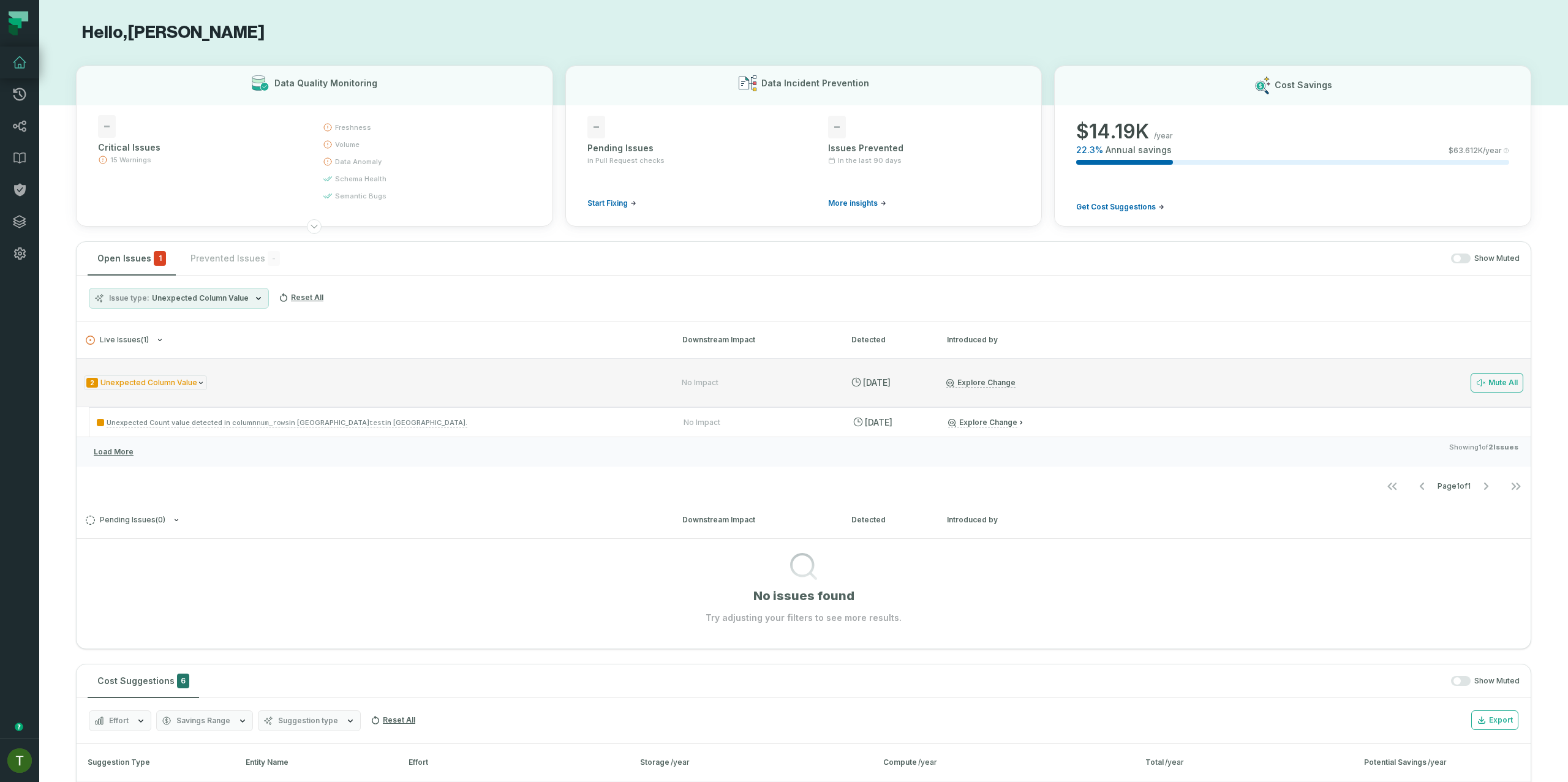
click at [228, 383] on div "2 Unexpected Column Value" at bounding box center [372, 383] width 576 height 15
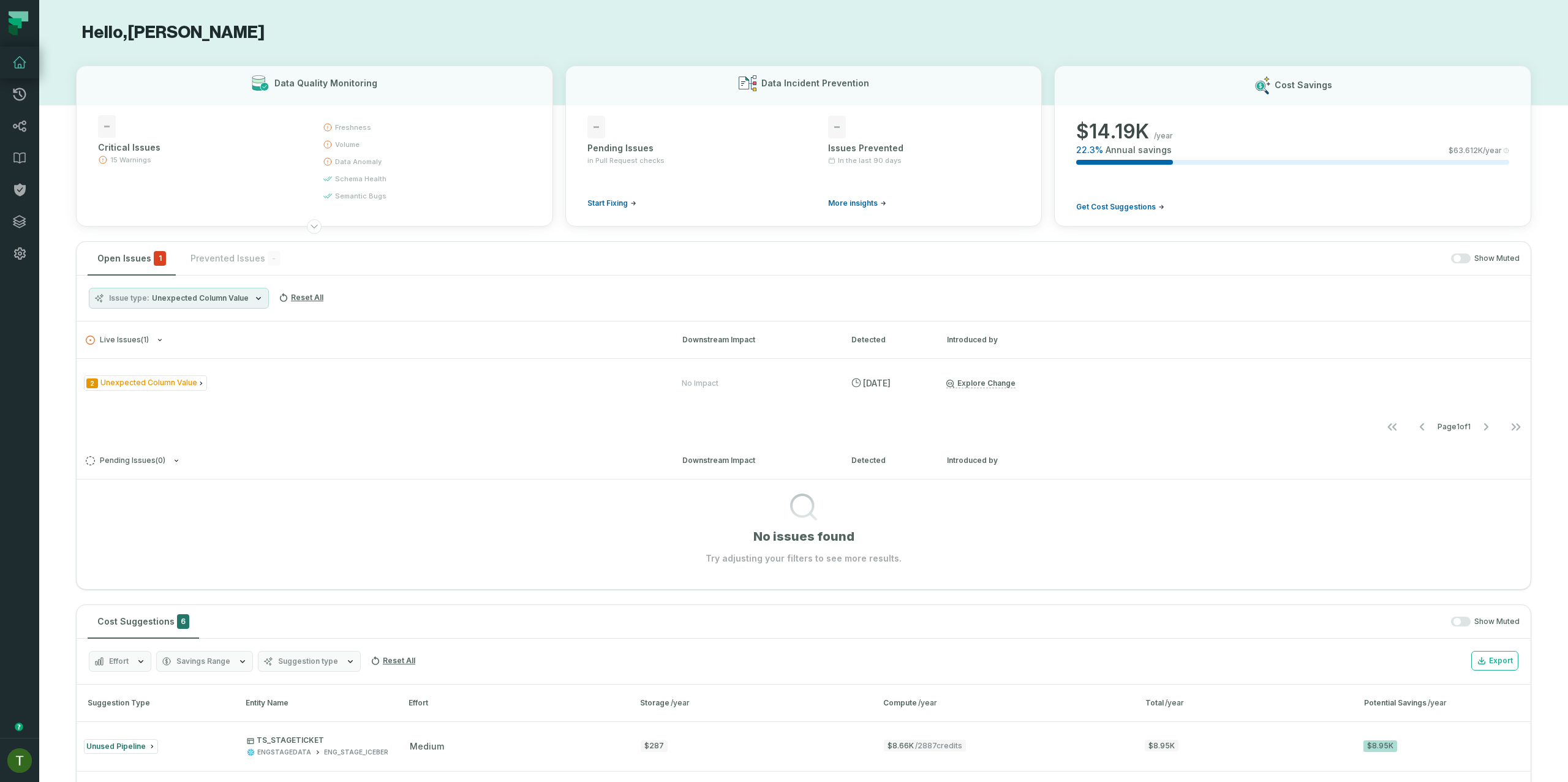
click at [1458, 260] on button "button" at bounding box center [1460, 259] width 19 height 10
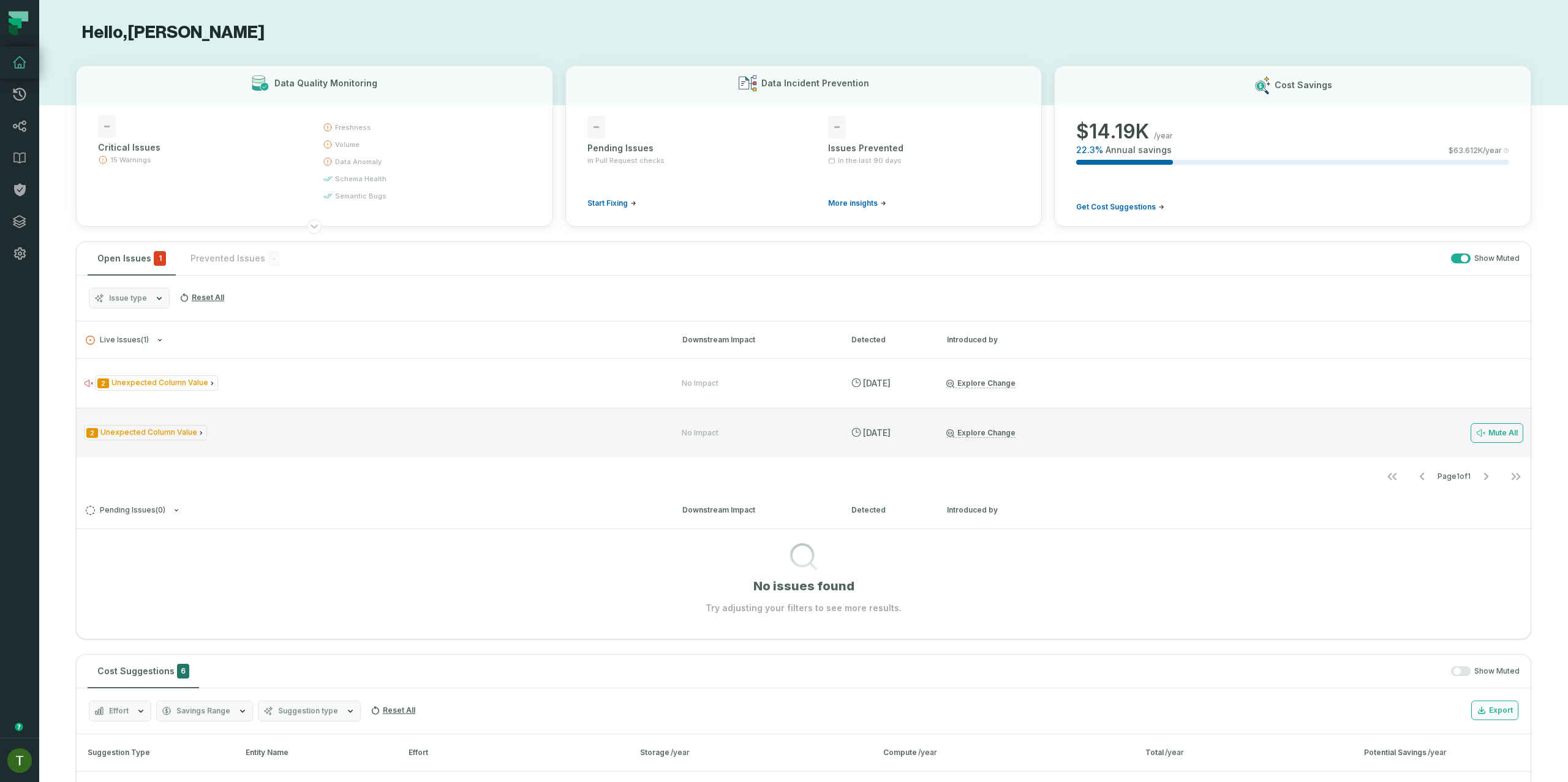
click at [291, 456] on div "2 Unexpected Column Value No Impact 9/9/2025, 10:37:11 AM Explore Change Mute A…" at bounding box center [803, 432] width 1454 height 49
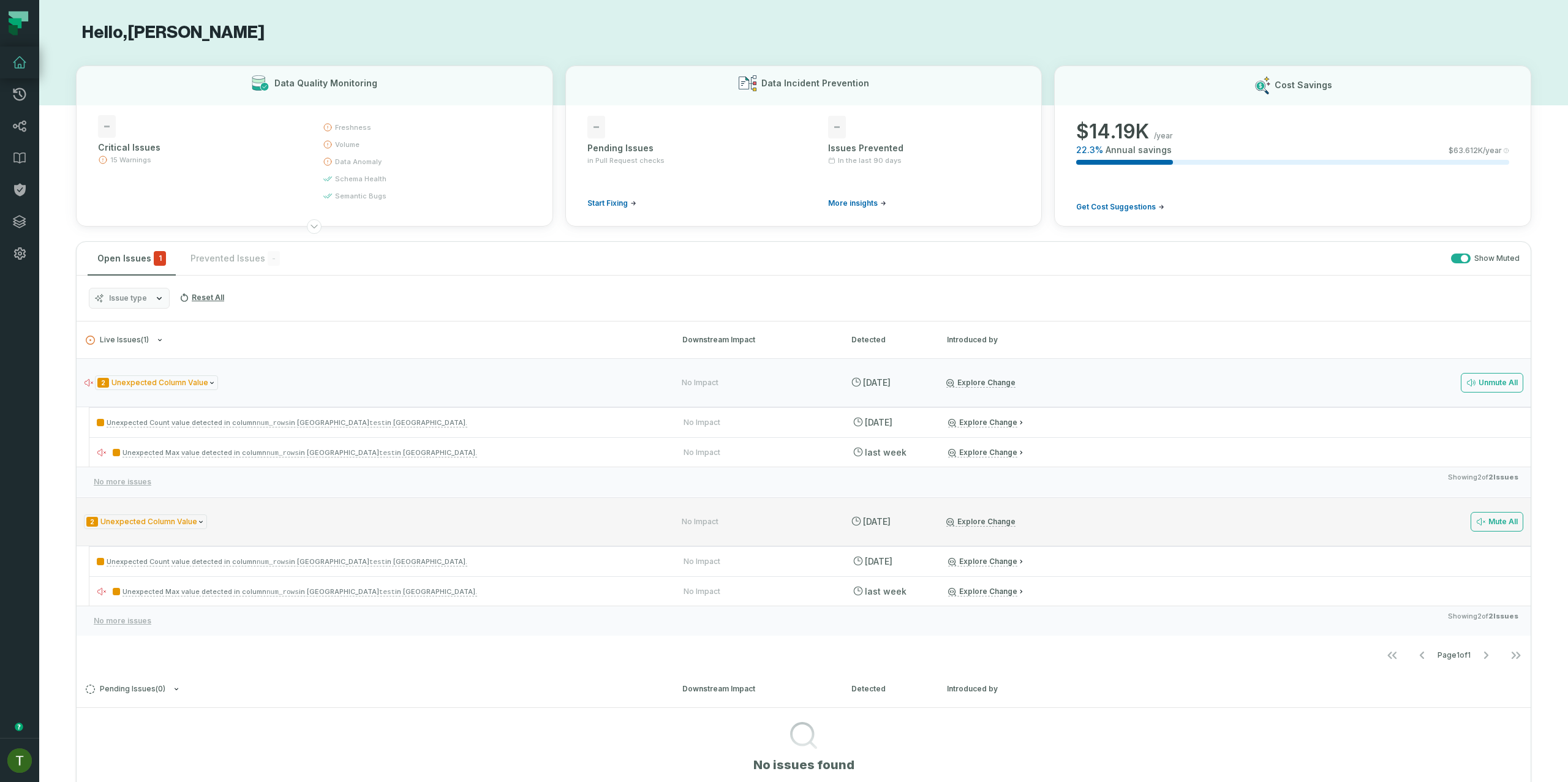
click at [309, 528] on div "2 Unexpected Column Value" at bounding box center [372, 522] width 576 height 15
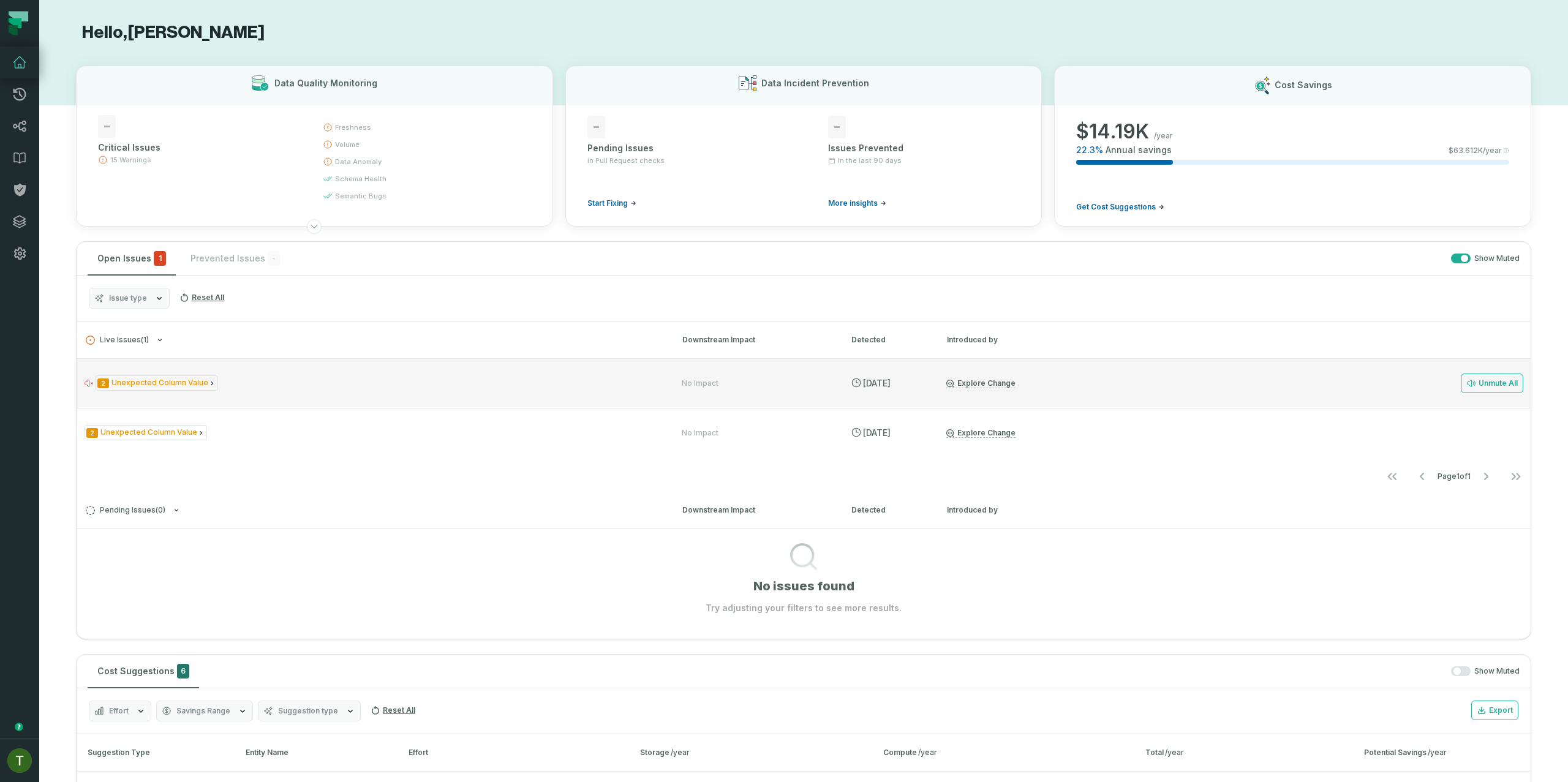
click at [306, 384] on div "2 Unexpected Column Value" at bounding box center [372, 383] width 576 height 15
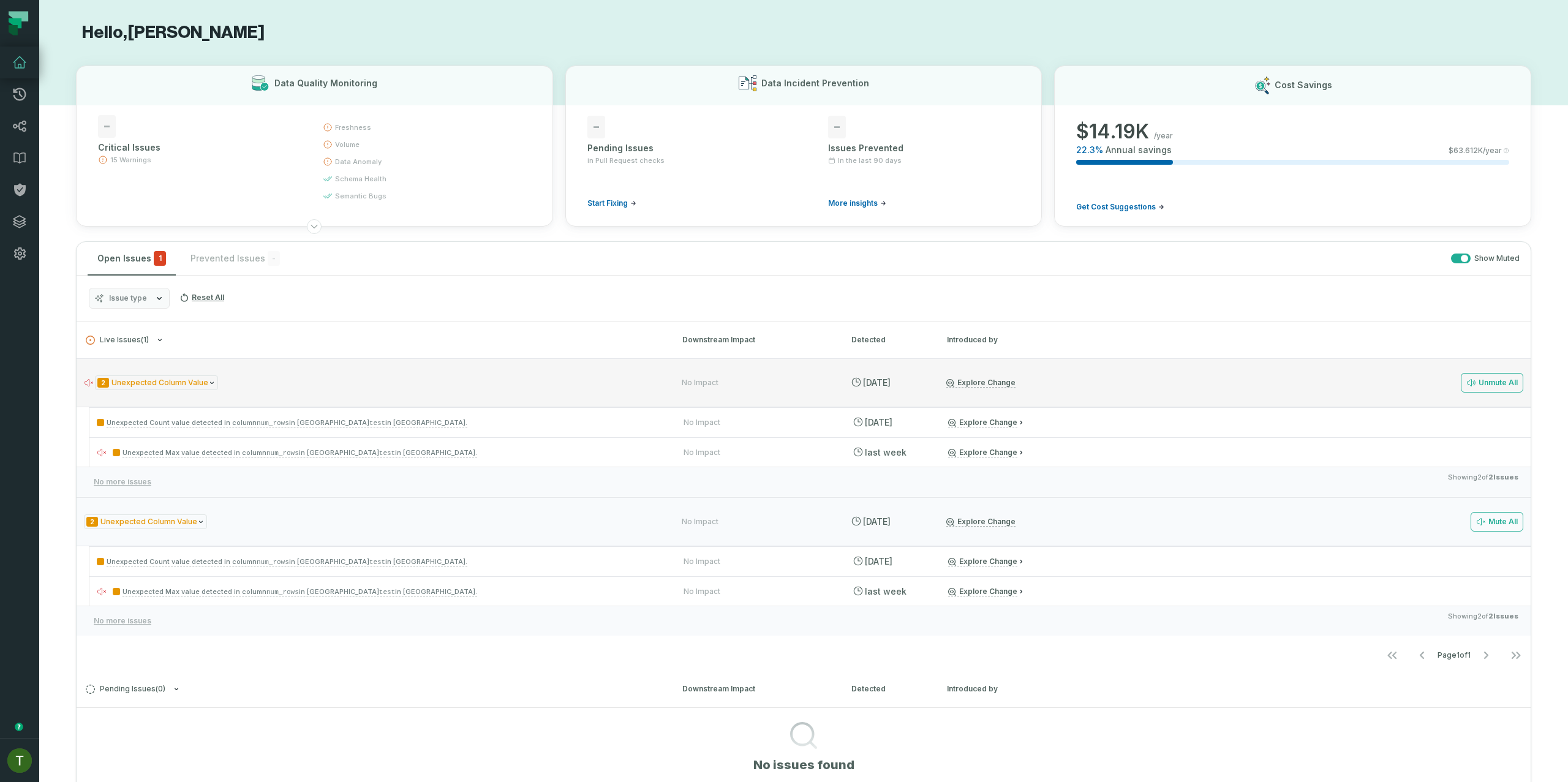
click at [306, 384] on div "2 Unexpected Column Value" at bounding box center [372, 383] width 576 height 15
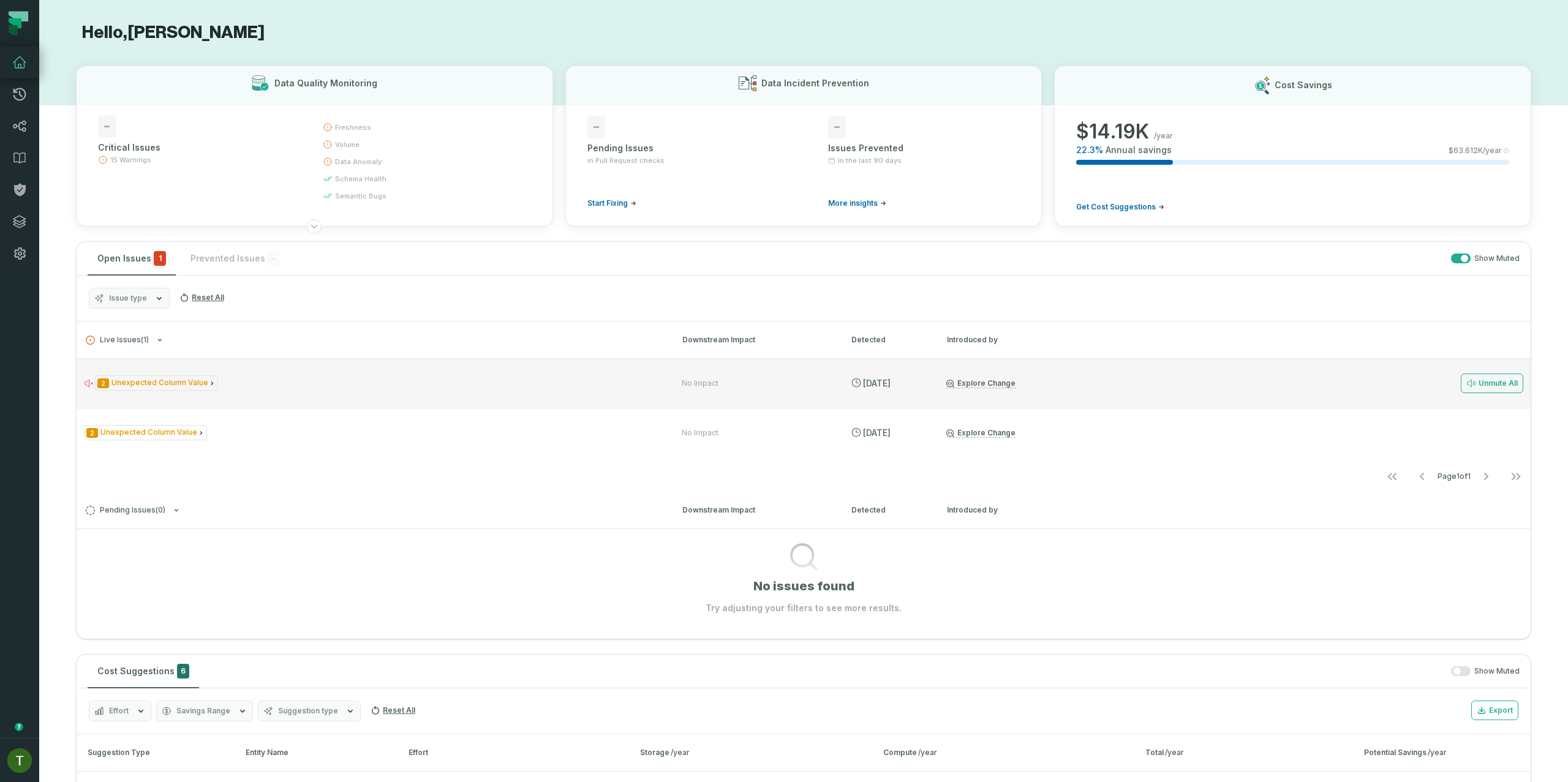
click at [306, 384] on div "2 Unexpected Column Value" at bounding box center [372, 383] width 576 height 15
